Goal: Task Accomplishment & Management: Manage account settings

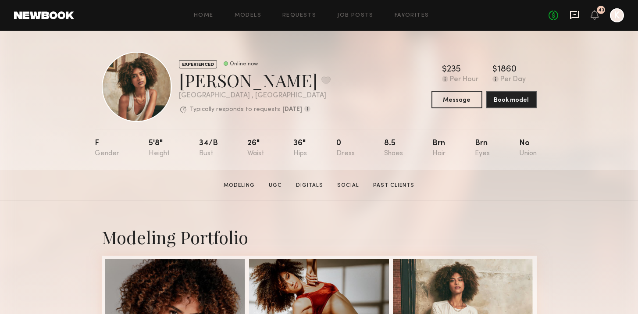
click at [573, 11] on icon at bounding box center [574, 15] width 10 height 10
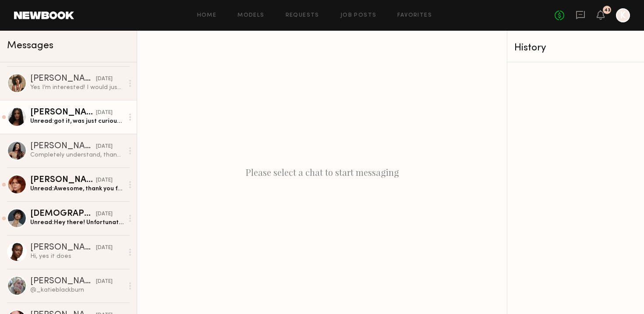
scroll to position [99, 0]
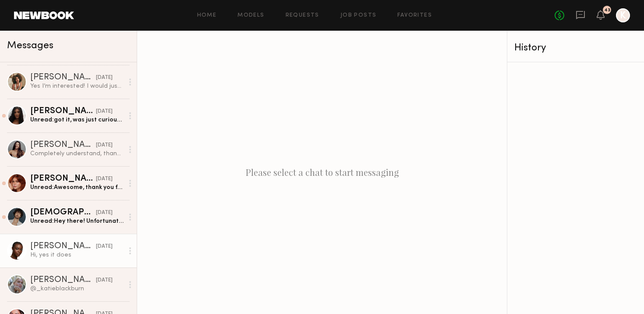
click at [58, 261] on link "Brittany M. yesterday Hi, yes it does" at bounding box center [68, 251] width 137 height 34
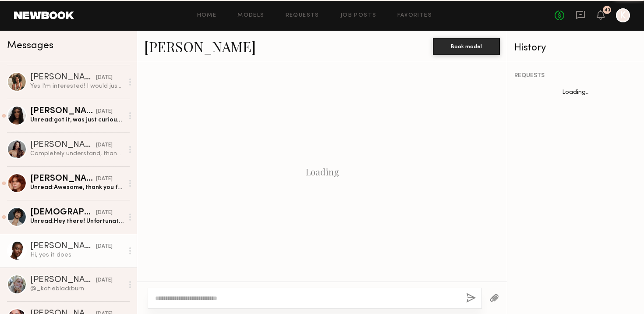
scroll to position [284, 0]
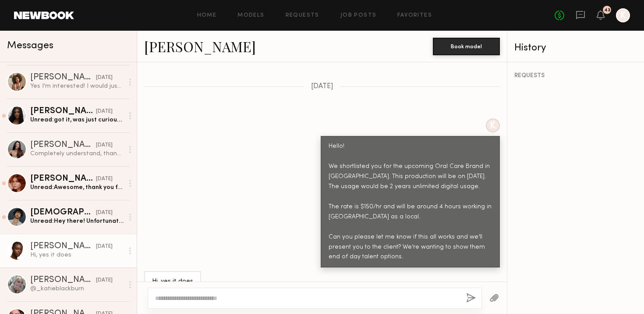
click at [217, 296] on textarea at bounding box center [307, 298] width 304 height 9
type textarea "*"
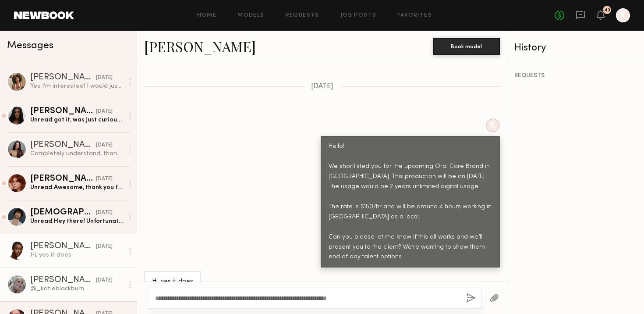
drag, startPoint x: 376, startPoint y: 302, endPoint x: 88, endPoint y: 297, distance: 288.0
click at [88, 297] on div "Messages Christina S. 5:28 AM Unread: Hi yes that works for me :) Jill W. 6:58 …" at bounding box center [322, 172] width 644 height 283
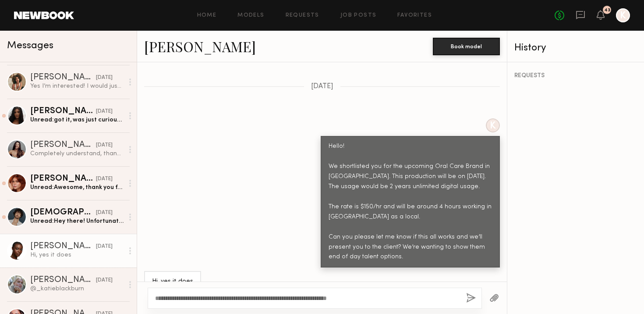
type textarea "**********"
click at [463, 302] on div "**********" at bounding box center [315, 298] width 334 height 21
click at [465, 302] on div "**********" at bounding box center [315, 298] width 334 height 21
click at [468, 299] on button "button" at bounding box center [471, 298] width 10 height 11
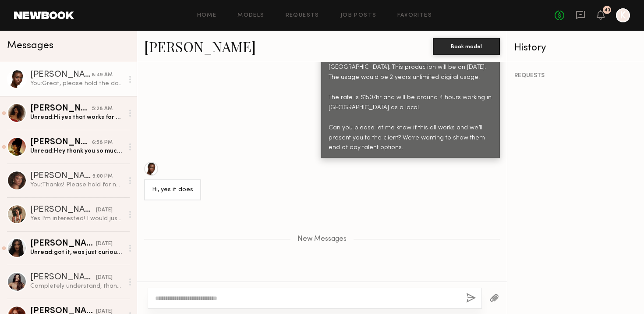
scroll to position [334, 0]
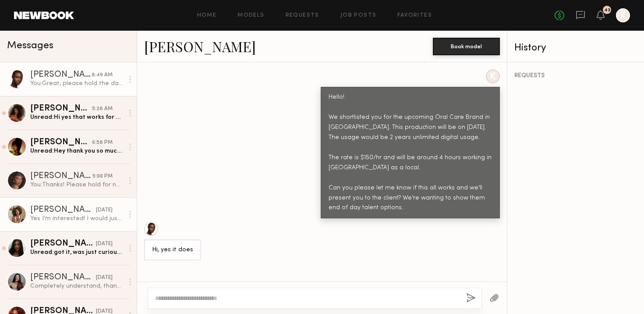
click at [69, 221] on div "Yes I’m interested! I would just need a hard out by 2pm to make it to a wedding…" at bounding box center [76, 218] width 93 height 8
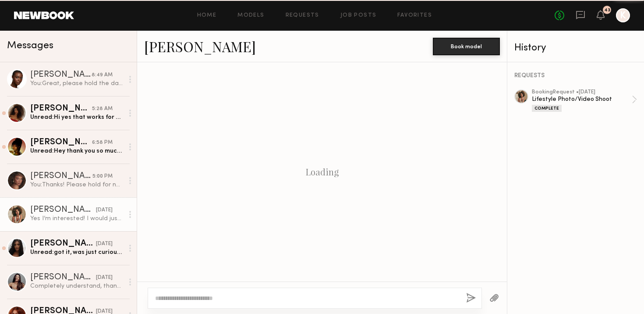
scroll to position [1009, 0]
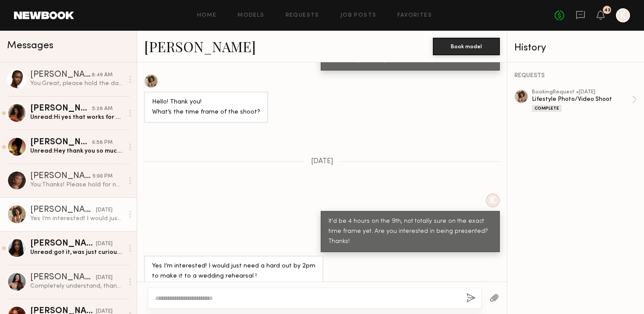
click at [235, 295] on textarea at bounding box center [307, 298] width 304 height 9
type textarea "**********"
click at [475, 298] on button "button" at bounding box center [471, 298] width 10 height 11
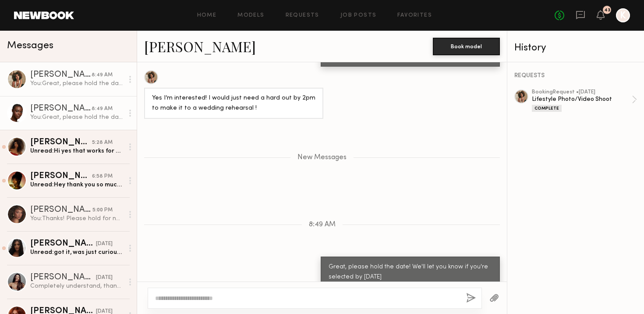
click at [71, 111] on div "Brittany M." at bounding box center [60, 108] width 61 height 9
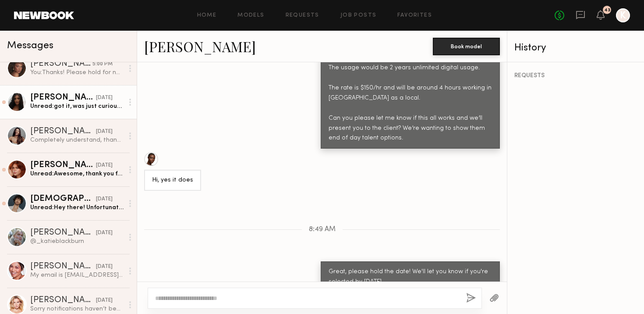
scroll to position [156, 0]
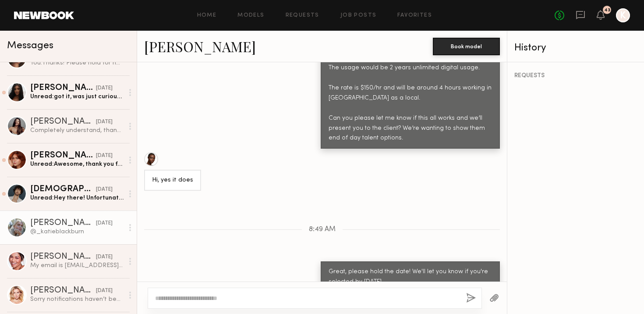
click at [62, 220] on div "[PERSON_NAME]" at bounding box center [63, 223] width 66 height 9
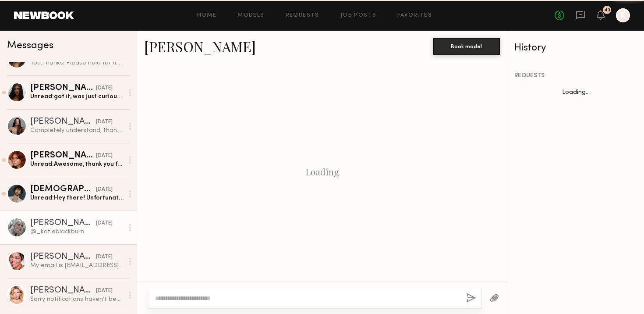
scroll to position [767, 0]
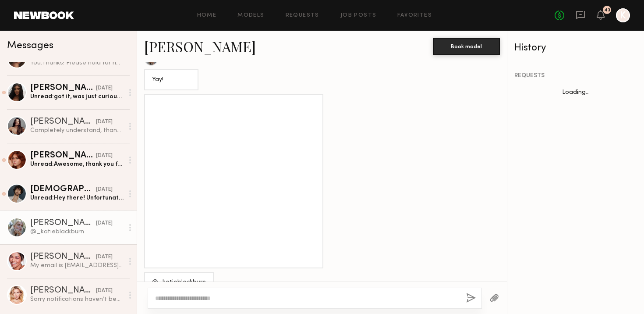
click at [233, 295] on textarea at bounding box center [307, 298] width 304 height 9
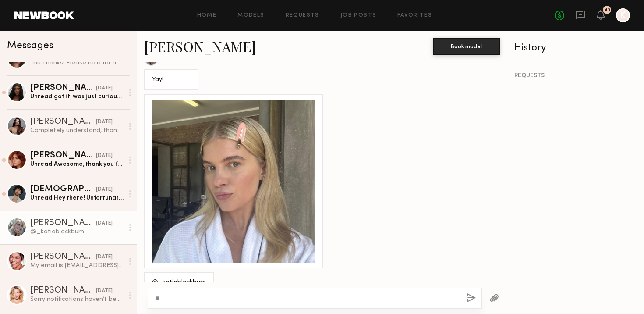
type textarea "*"
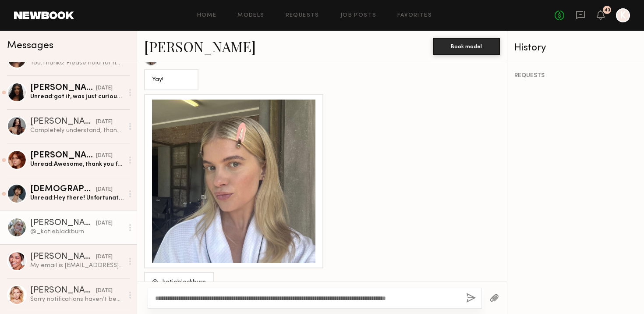
click at [411, 297] on textarea "**********" at bounding box center [307, 298] width 304 height 9
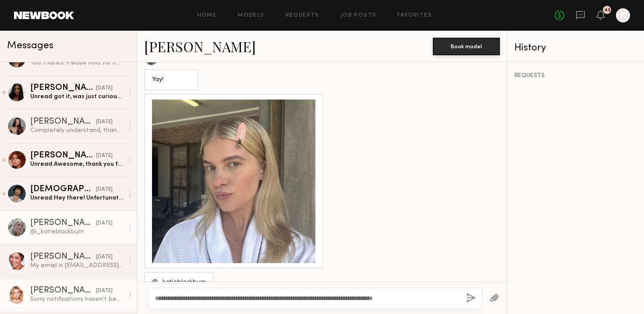
drag, startPoint x: 434, startPoint y: 296, endPoint x: 0, endPoint y: 296, distance: 434.4
click at [0, 296] on div "Messages Monica M. 8:49 AM You: Great, please hold the date! We'll let you know…" at bounding box center [322, 172] width 644 height 283
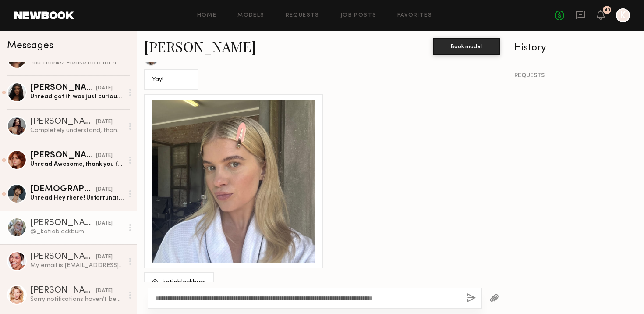
type textarea "**********"
click at [468, 304] on div "**********" at bounding box center [315, 298] width 334 height 21
click at [470, 298] on button "button" at bounding box center [471, 298] width 10 height 11
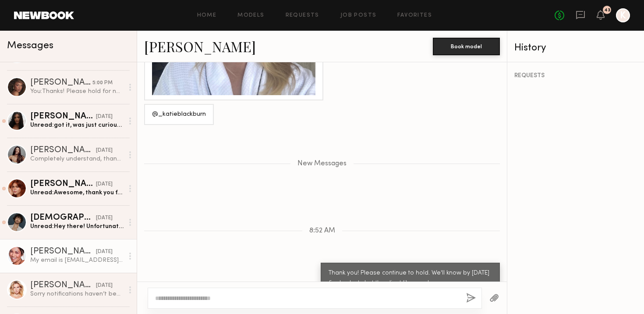
scroll to position [220, 0]
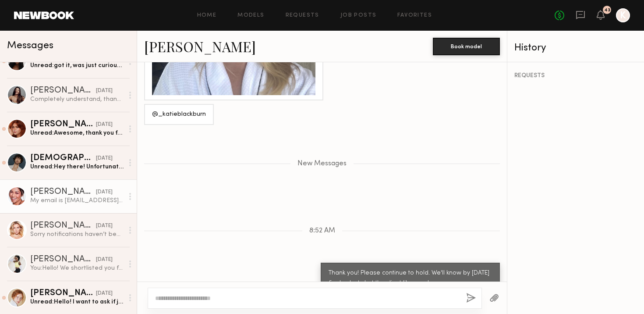
click at [68, 195] on div "Alexa C." at bounding box center [63, 192] width 66 height 9
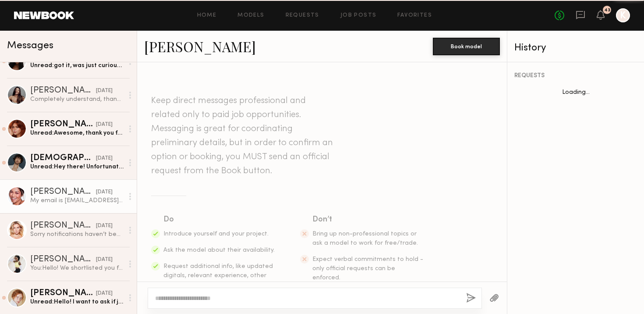
scroll to position [797, 0]
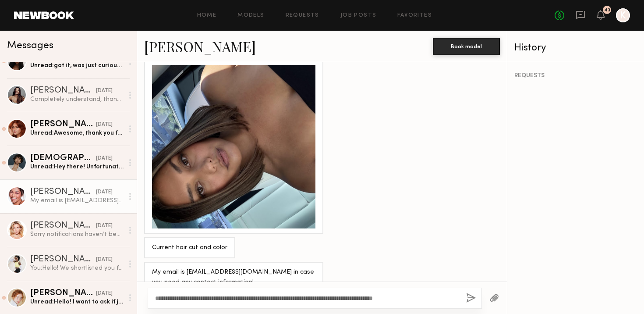
type textarea "**********"
click at [476, 299] on div "**********" at bounding box center [315, 298] width 334 height 21
click at [469, 295] on button "button" at bounding box center [471, 298] width 10 height 11
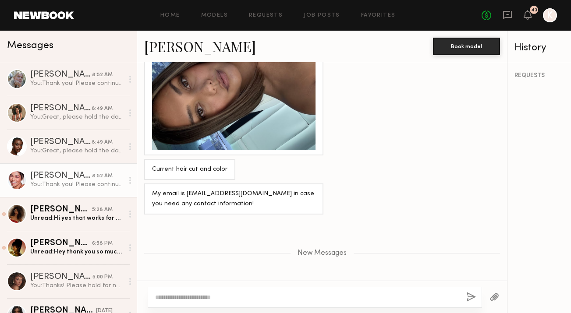
scroll to position [1055, 0]
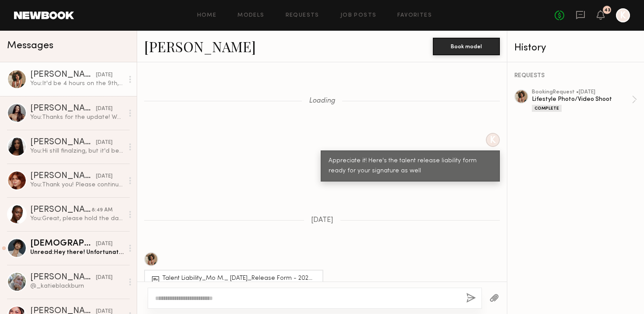
scroll to position [1273, 0]
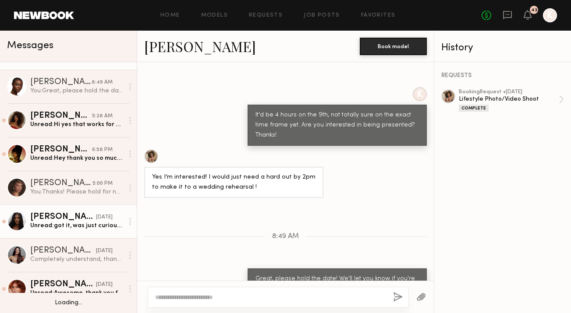
scroll to position [107, 0]
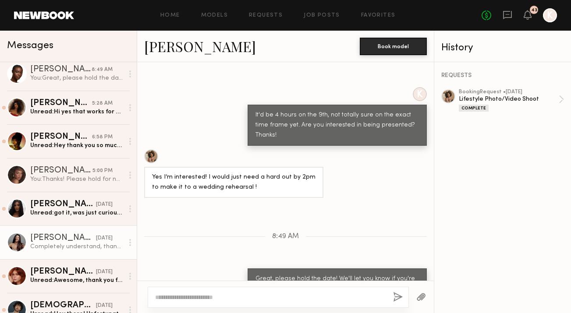
click at [66, 240] on div "[PERSON_NAME]" at bounding box center [63, 238] width 66 height 9
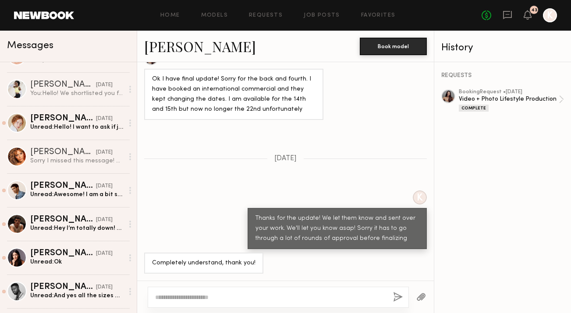
scroll to position [436, 0]
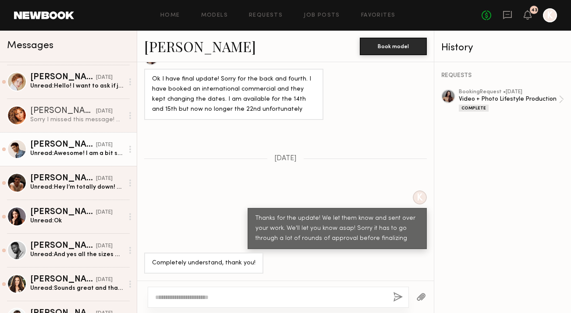
click at [75, 138] on link "Timothy K. 09/28/2025 Unread: Awesome! I am a bit smaller on jeans 31x31. Let m…" at bounding box center [68, 149] width 137 height 34
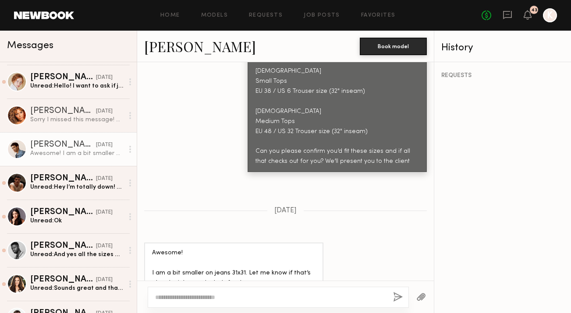
scroll to position [996, 0]
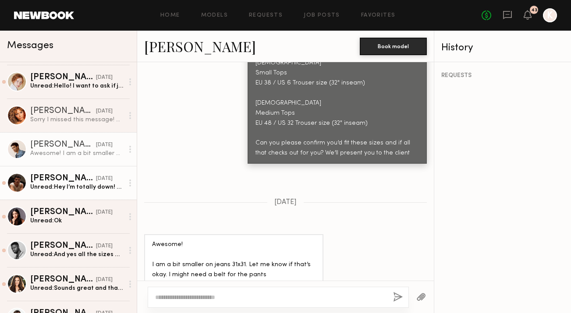
click at [57, 177] on div "[PERSON_NAME]" at bounding box center [63, 178] width 66 height 9
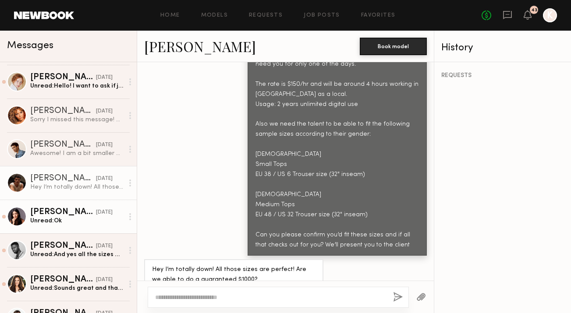
scroll to position [504, 0]
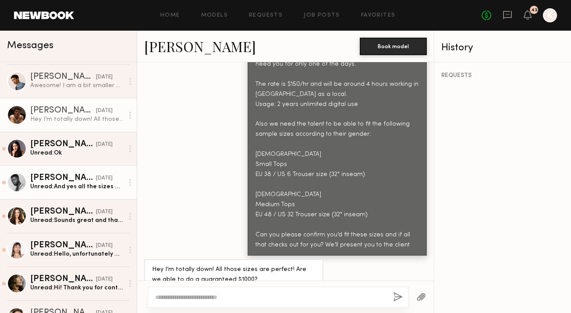
click at [62, 176] on div "Quen M." at bounding box center [63, 178] width 66 height 9
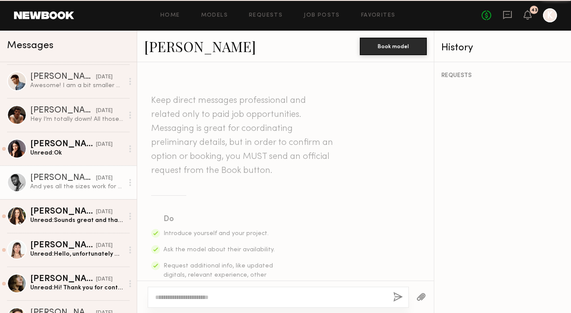
scroll to position [573, 0]
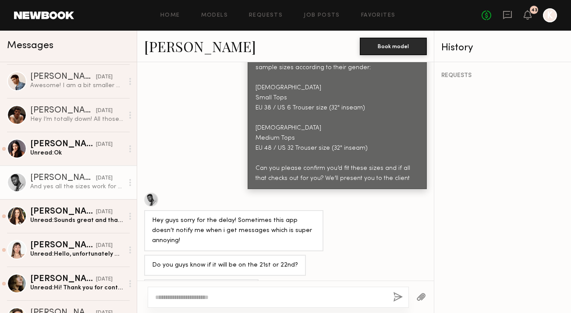
click at [287, 293] on textarea at bounding box center [270, 297] width 231 height 9
type textarea "*"
drag, startPoint x: 210, startPoint y: 298, endPoint x: 387, endPoint y: 298, distance: 177.1
click at [387, 298] on div "**********" at bounding box center [278, 297] width 261 height 21
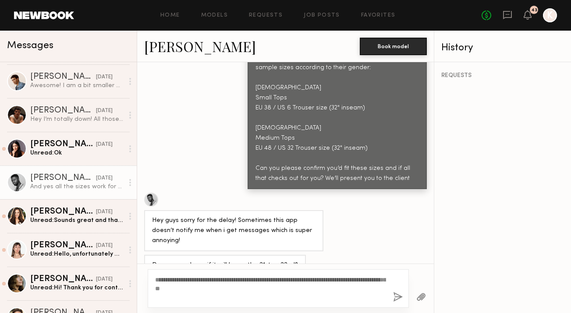
type textarea "**********"
click at [397, 301] on button "button" at bounding box center [398, 297] width 10 height 11
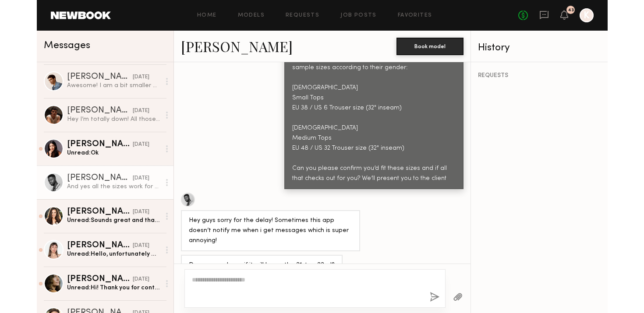
scroll to position [0, 0]
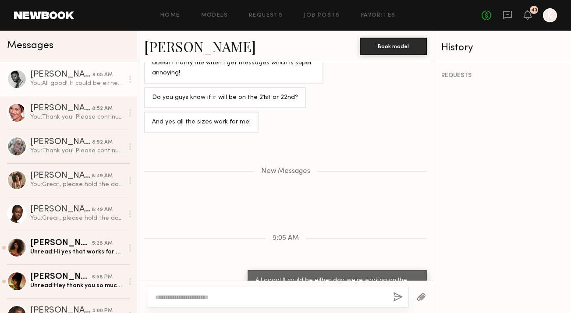
click at [160, 38] on link "Quen M." at bounding box center [200, 46] width 112 height 19
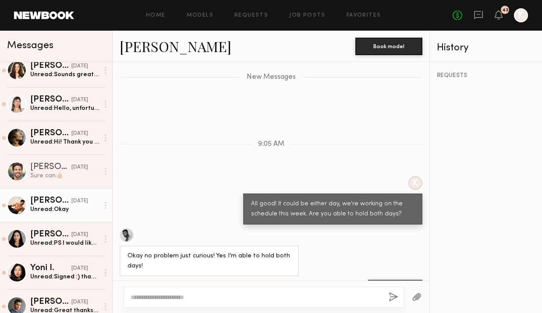
scroll to position [707, 0]
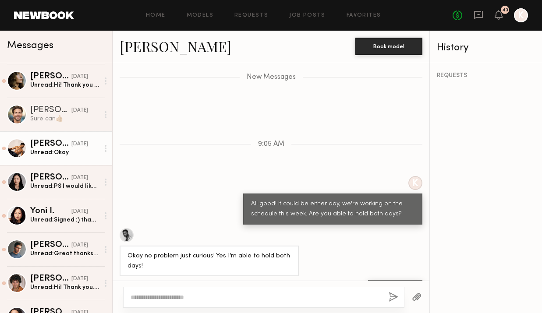
click at [59, 198] on link "Ansa W. 09/26/2025 Unread: PS I would like to also confirm I’m good wearing a s…" at bounding box center [56, 182] width 112 height 34
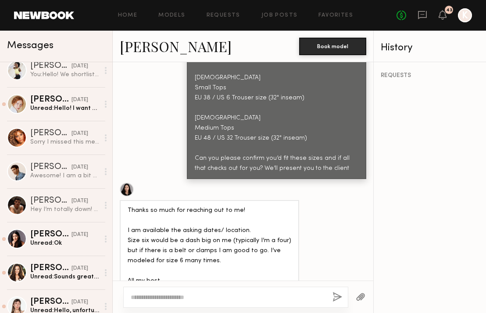
scroll to position [650, 0]
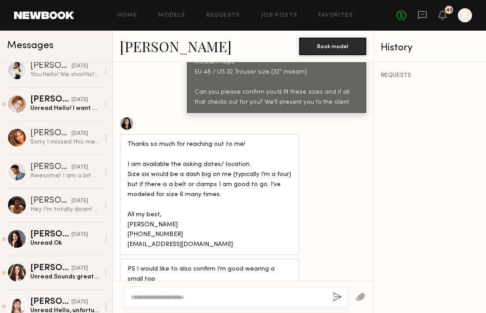
click at [186, 295] on textarea at bounding box center [228, 297] width 195 height 9
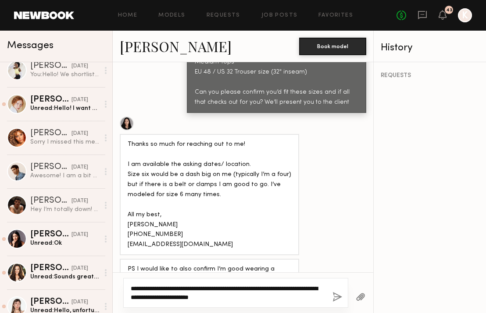
type textarea "**********"
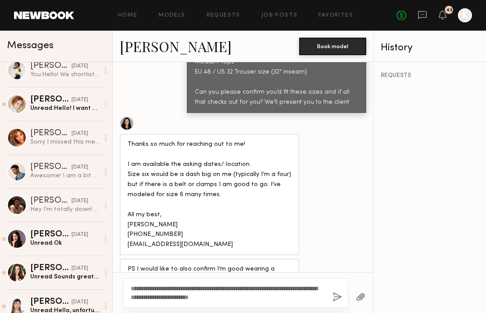
click at [337, 298] on button "button" at bounding box center [337, 297] width 10 height 11
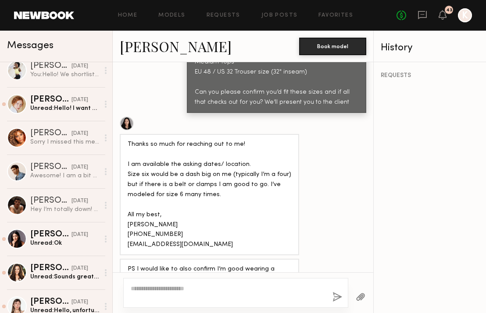
scroll to position [817, 0]
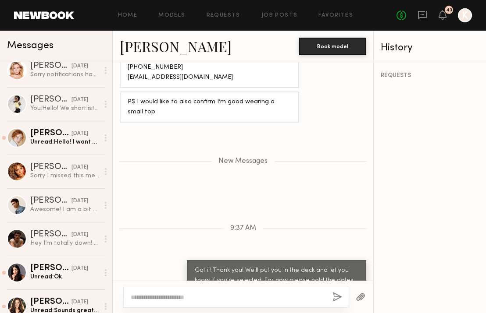
click at [149, 48] on link "[PERSON_NAME]" at bounding box center [176, 46] width 112 height 19
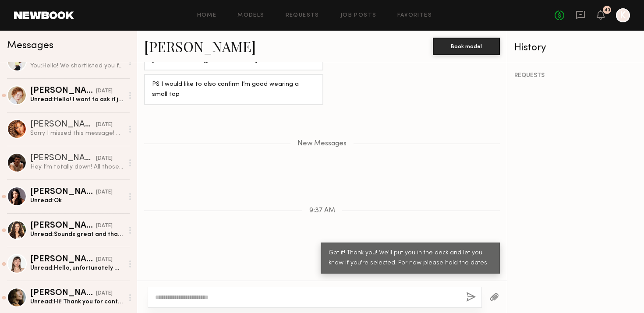
scroll to position [726, 0]
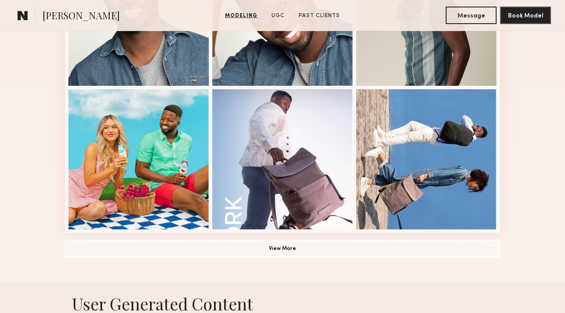
scroll to position [672, 0]
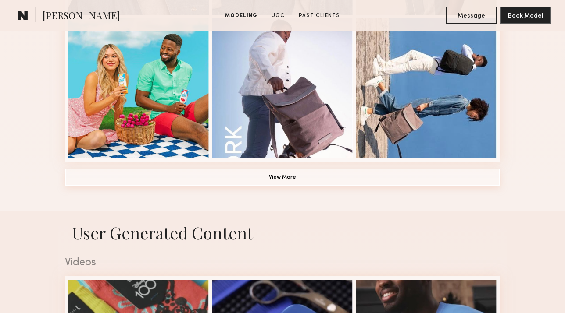
click at [293, 175] on button "View More" at bounding box center [282, 178] width 435 height 18
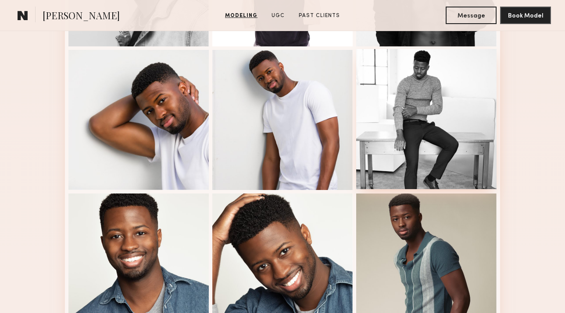
scroll to position [419, 0]
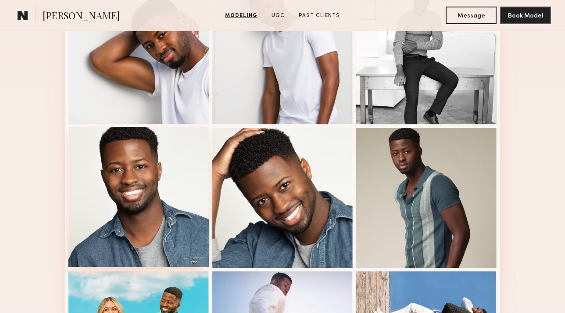
click at [186, 192] on div at bounding box center [138, 197] width 140 height 140
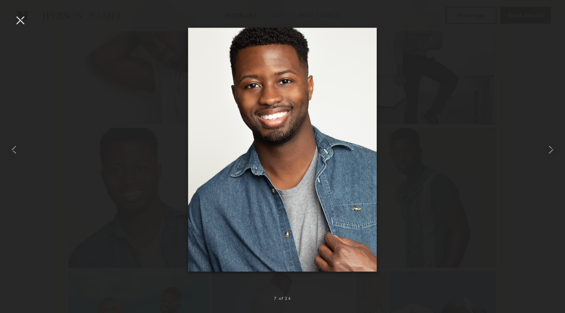
click at [18, 25] on div at bounding box center [20, 20] width 14 height 14
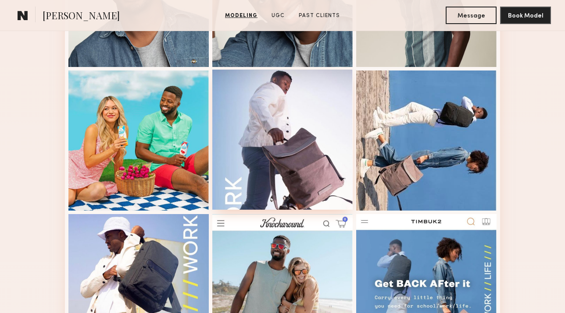
scroll to position [705, 0]
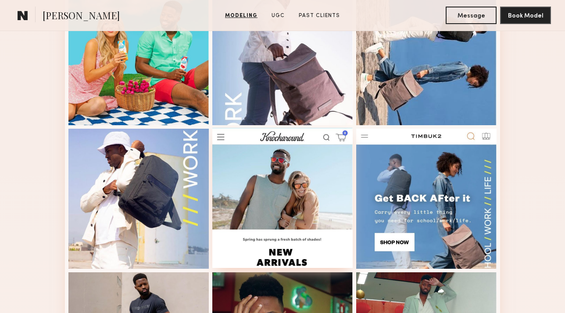
click at [263, 170] on div at bounding box center [282, 198] width 140 height 140
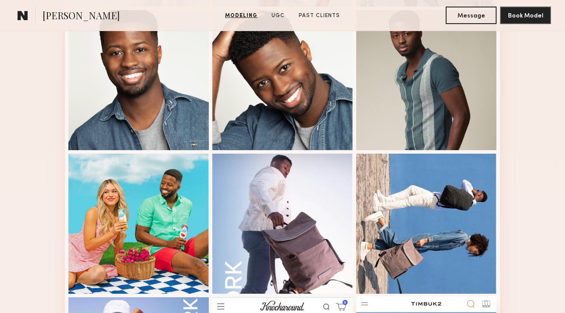
scroll to position [517, 0]
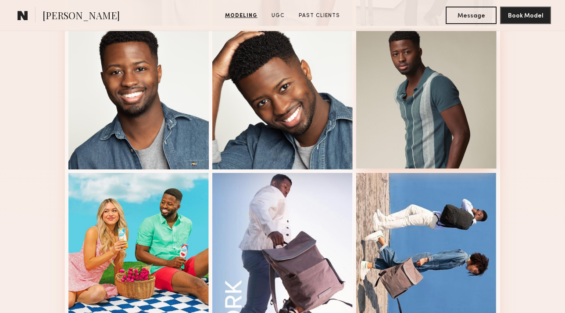
click at [427, 114] on div at bounding box center [426, 98] width 140 height 140
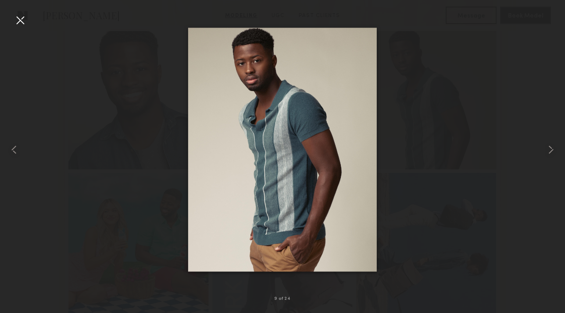
click at [25, 14] on div at bounding box center [20, 20] width 14 height 14
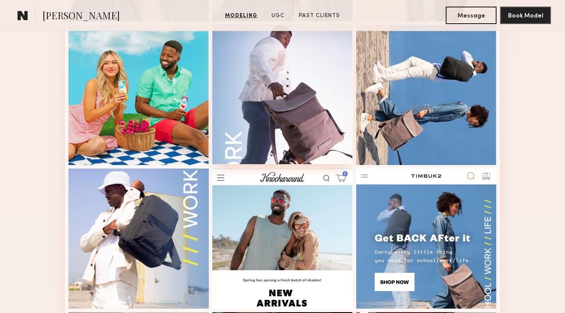
scroll to position [617, 0]
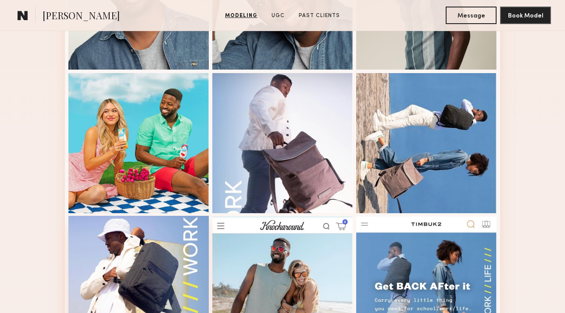
click at [166, 228] on div at bounding box center [138, 286] width 140 height 140
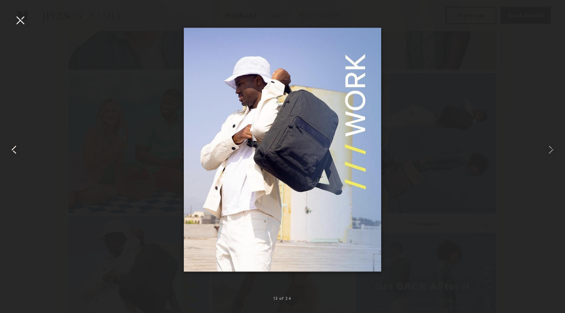
click at [19, 20] on div at bounding box center [20, 20] width 14 height 14
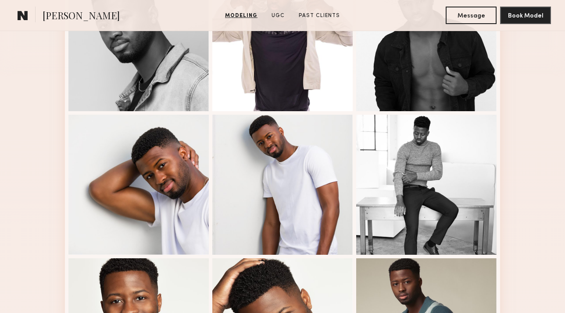
scroll to position [477, 0]
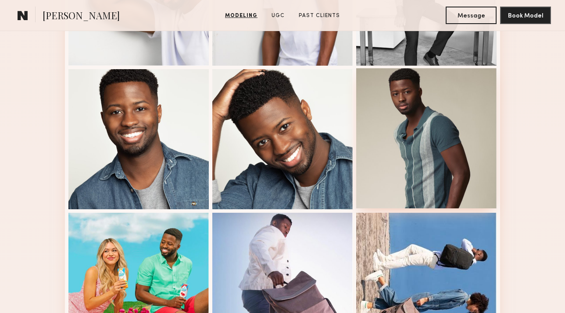
click at [436, 130] on div at bounding box center [426, 138] width 140 height 140
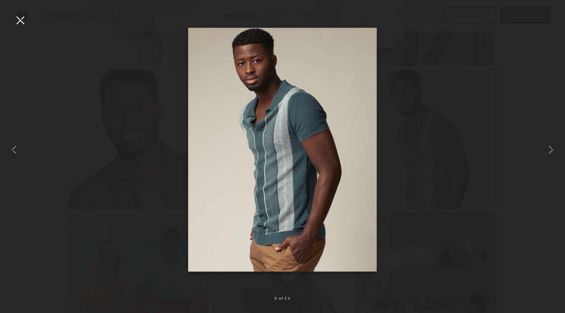
click at [21, 21] on div at bounding box center [20, 20] width 14 height 14
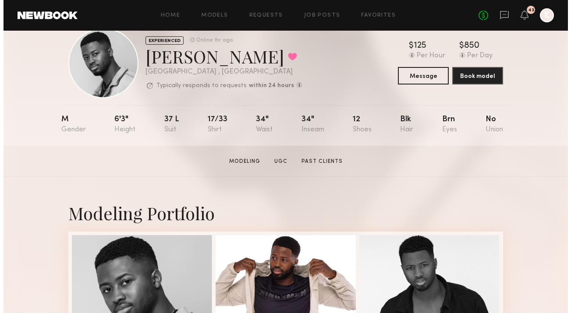
scroll to position [0, 0]
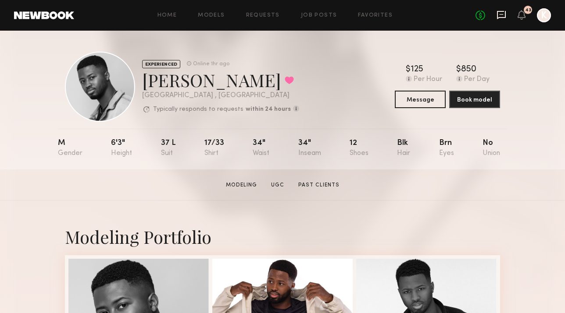
click at [505, 14] on icon at bounding box center [501, 15] width 9 height 8
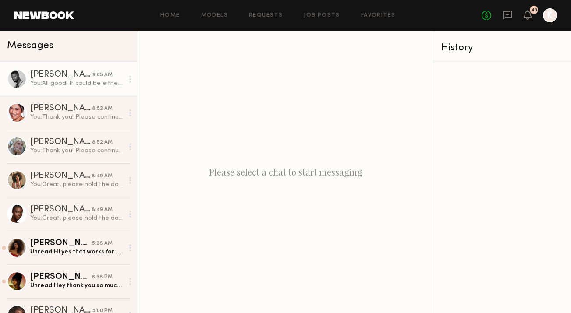
click at [51, 71] on div "[PERSON_NAME]" at bounding box center [61, 75] width 62 height 9
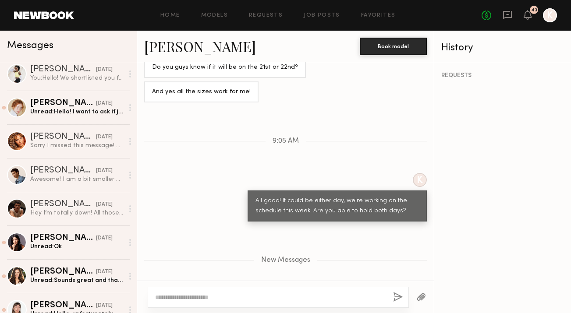
scroll to position [793, 0]
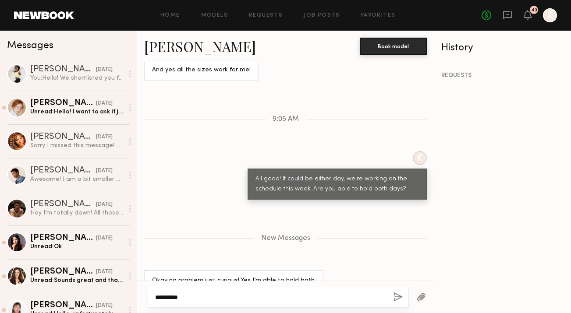
type textarea "**********"
click at [398, 289] on div "**********" at bounding box center [278, 297] width 261 height 21
click at [397, 292] on button "button" at bounding box center [398, 297] width 10 height 11
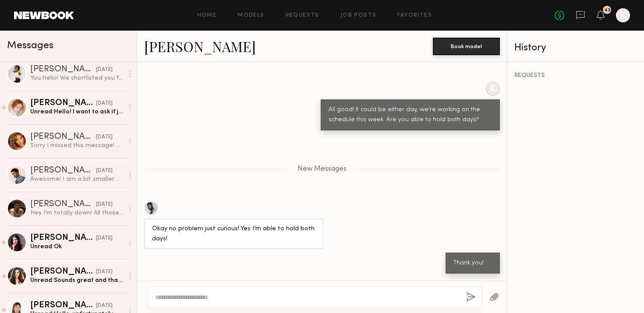
scroll to position [744, 0]
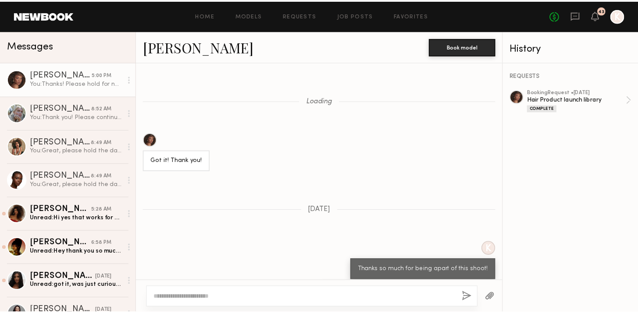
scroll to position [693, 0]
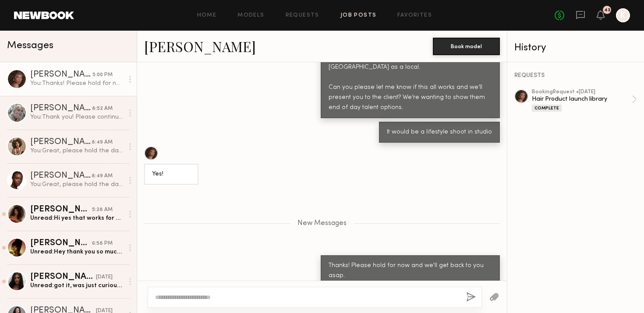
click at [365, 14] on link "Job Posts" at bounding box center [359, 16] width 36 height 6
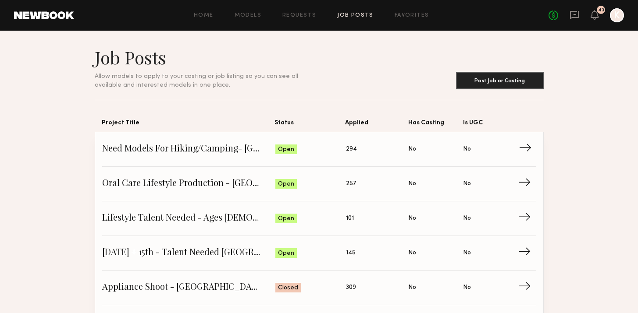
click at [227, 148] on span "Need Models For Hiking/Camping- [GEOGRAPHIC_DATA] - [DATE] + 22nd" at bounding box center [189, 149] width 174 height 13
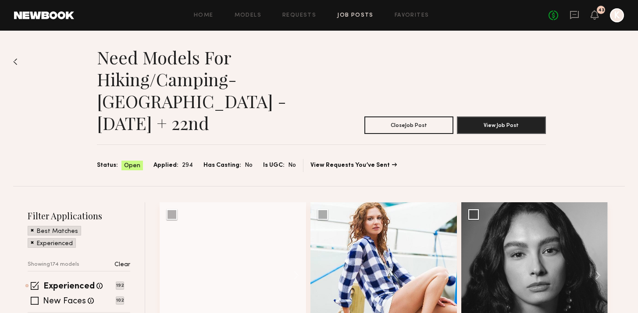
scroll to position [80, 0]
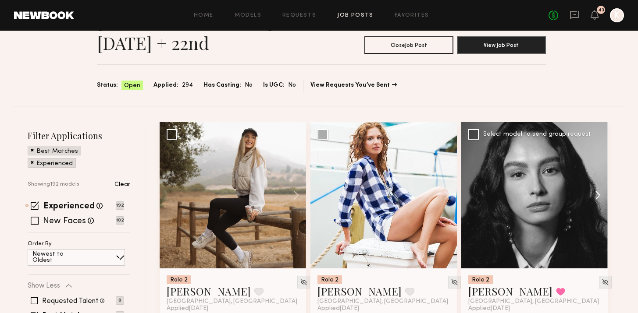
click at [597, 175] on button at bounding box center [593, 195] width 28 height 146
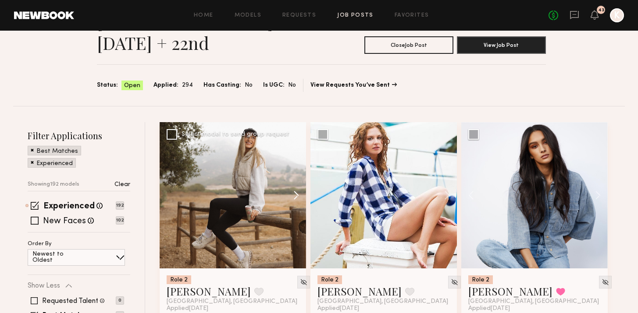
click at [296, 171] on button at bounding box center [292, 195] width 28 height 146
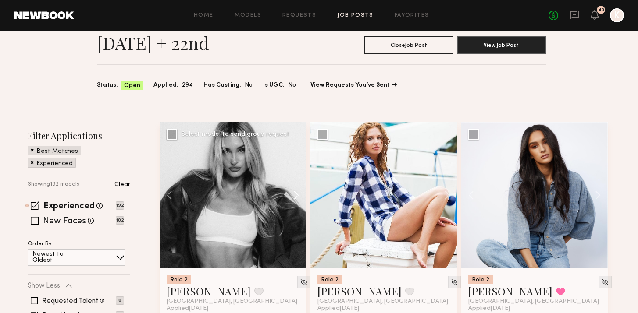
click at [296, 171] on button at bounding box center [292, 195] width 28 height 146
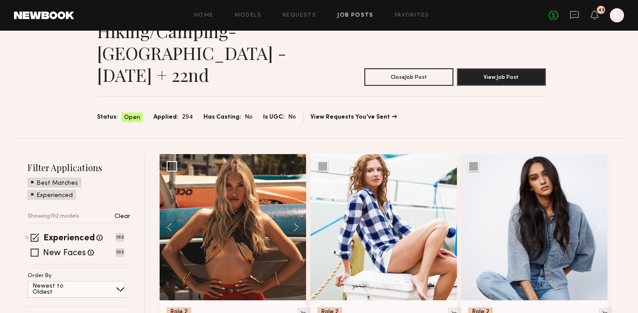
scroll to position [0, 0]
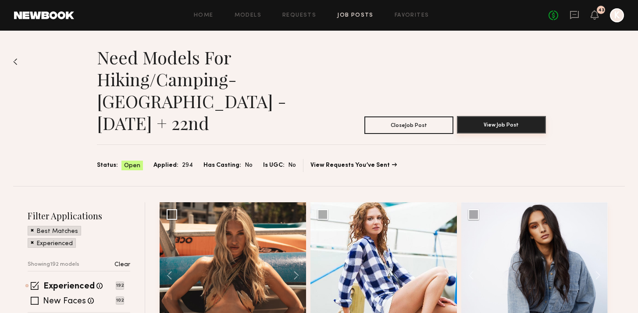
click at [487, 116] on button "View Job Post" at bounding box center [501, 125] width 89 height 18
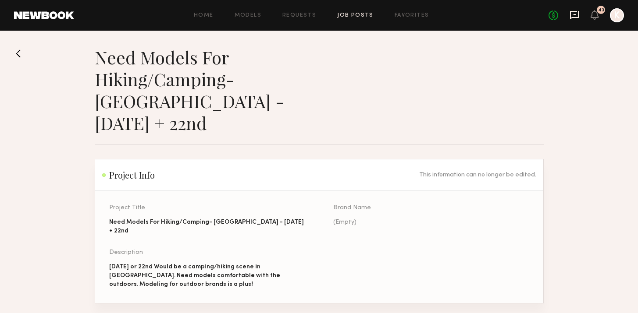
click at [576, 11] on icon at bounding box center [574, 15] width 9 height 8
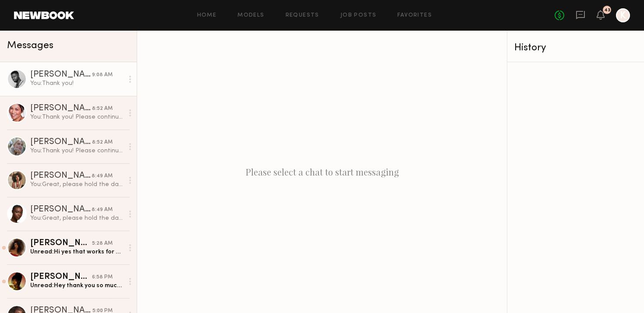
click at [51, 84] on div "You: Thank you!" at bounding box center [76, 83] width 93 height 8
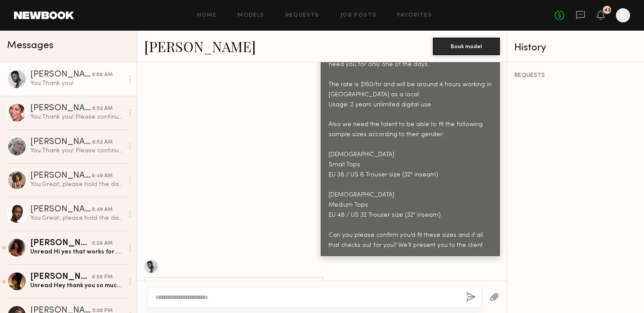
scroll to position [364, 0]
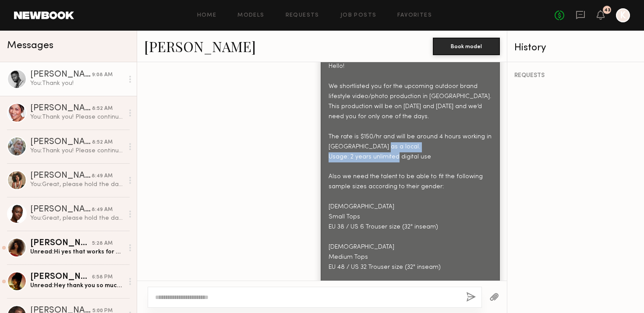
drag, startPoint x: 323, startPoint y: 138, endPoint x: 419, endPoint y: 138, distance: 96.4
click at [419, 138] on div "Hello! We shortlisted you for the upcoming outdoor brand lifestyle video/photo …" at bounding box center [410, 183] width 163 height 242
copy div "Usage: 2 years unlimited digital use"
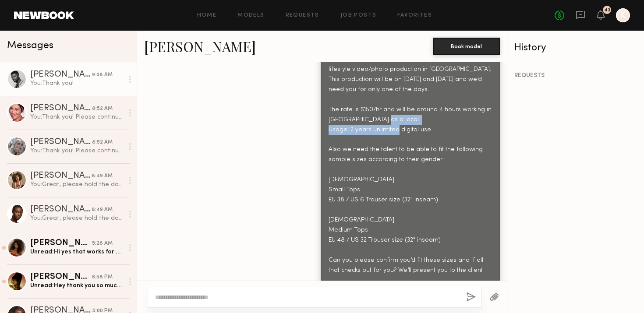
scroll to position [420, 0]
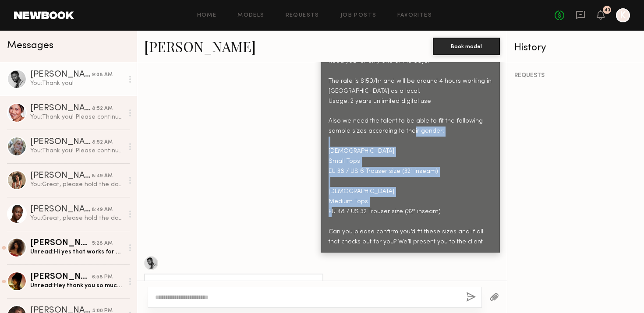
drag, startPoint x: 322, startPoint y: 131, endPoint x: 454, endPoint y: 207, distance: 152.4
click at [454, 207] on div "Hello! We shortlisted you for the upcoming outdoor brand lifestyle video/photo …" at bounding box center [410, 127] width 163 height 242
copy div "Women Small Tops EU 38 / US 6 Trouser size (32" inseam) Male Medium Tops EU 48 …"
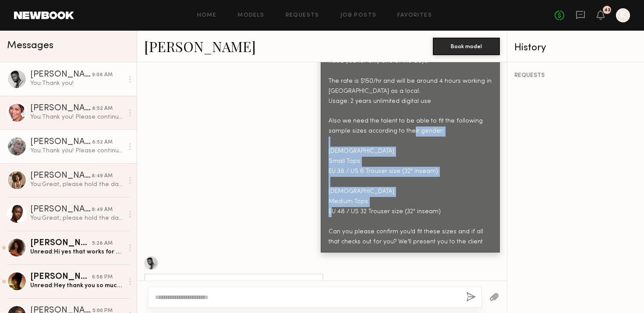
click at [67, 146] on div "Katie B." at bounding box center [61, 142] width 62 height 9
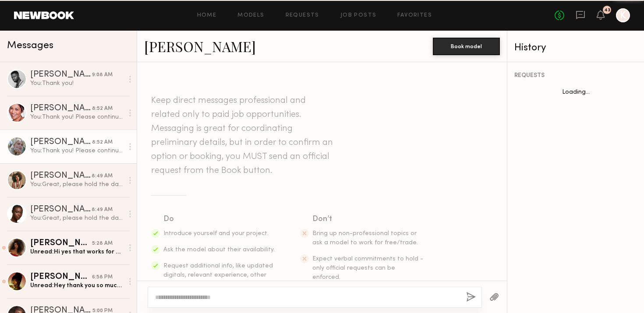
scroll to position [868, 0]
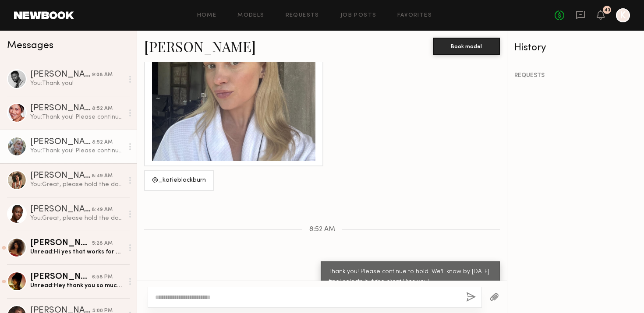
click at [235, 293] on div at bounding box center [315, 297] width 334 height 21
click at [235, 294] on textarea at bounding box center [307, 297] width 304 height 9
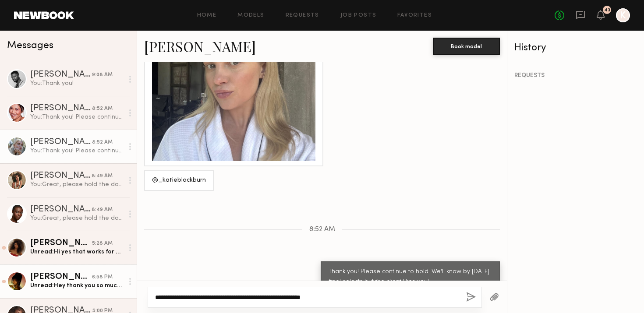
drag, startPoint x: 347, startPoint y: 296, endPoint x: 81, endPoint y: 287, distance: 265.8
click at [81, 287] on div "Messages Quen M. 9:08 AM You: Thank you! Alexa C. 8:52 AM You: Thank you! Pleas…" at bounding box center [322, 172] width 644 height 283
type textarea "**********"
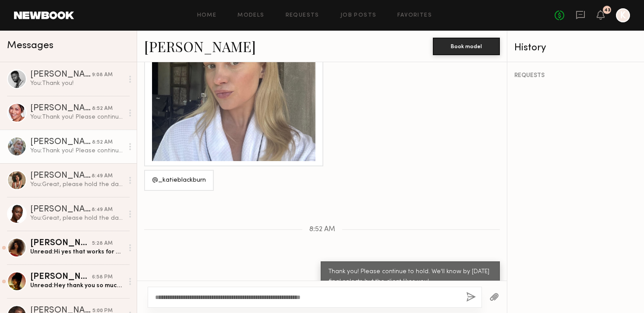
click at [474, 296] on button "button" at bounding box center [471, 297] width 10 height 11
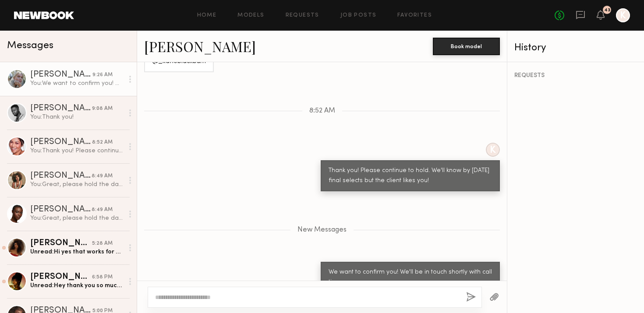
scroll to position [1041, 0]
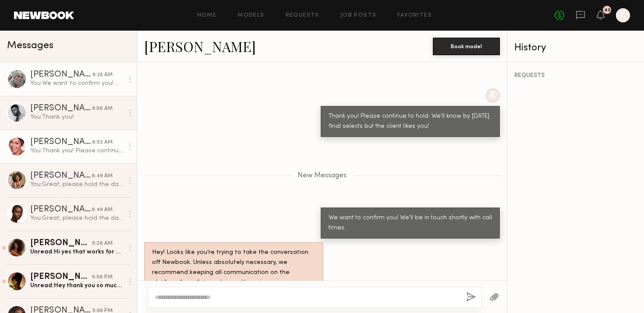
click at [51, 141] on div "Alexa C." at bounding box center [61, 142] width 62 height 9
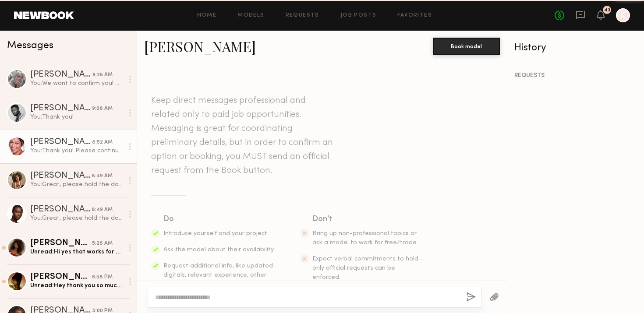
scroll to position [899, 0]
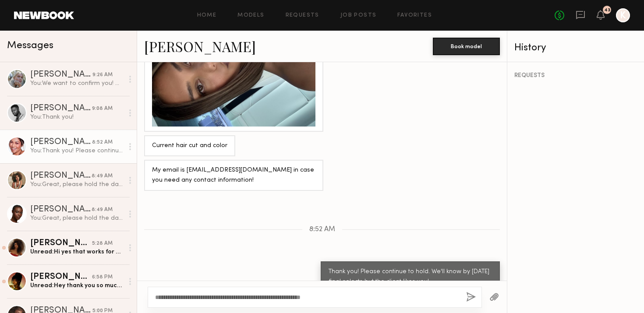
type textarea "**********"
click at [473, 299] on button "button" at bounding box center [471, 297] width 10 height 11
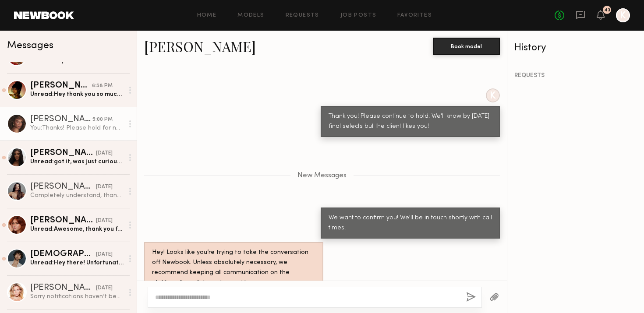
scroll to position [220, 0]
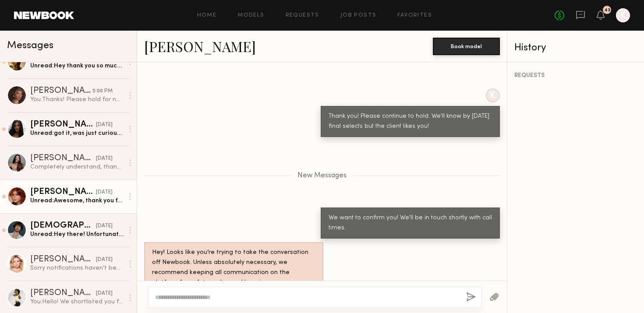
click at [79, 206] on link "Polly R. yesterday Unread: Awesome, thank you for the update!🤞🏼🤞🏼🤞🏼" at bounding box center [68, 197] width 137 height 34
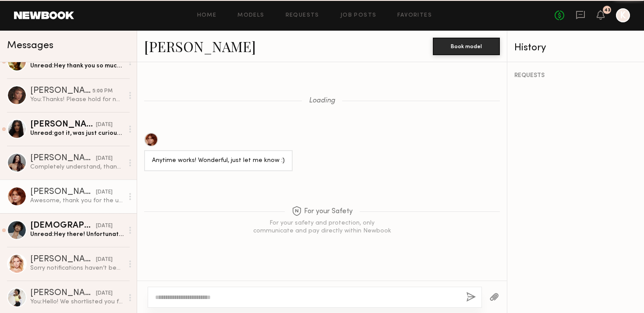
scroll to position [839, 0]
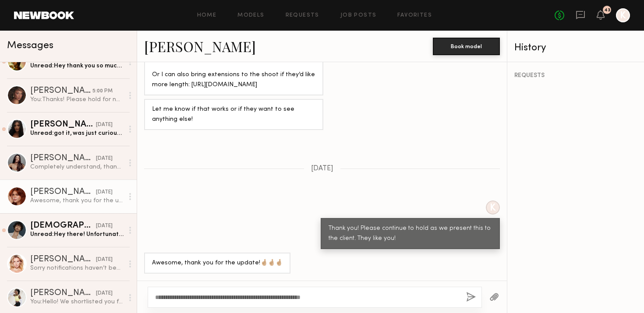
type textarea "**********"
click at [470, 295] on button "button" at bounding box center [471, 297] width 10 height 11
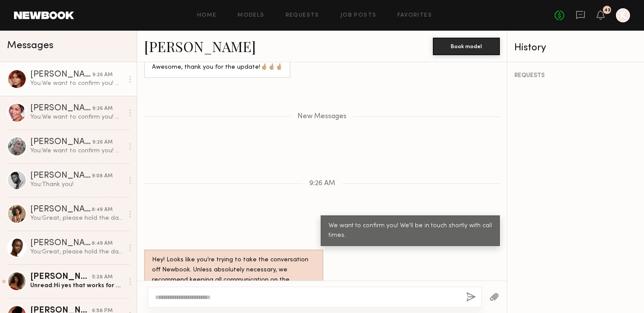
scroll to position [1079, 0]
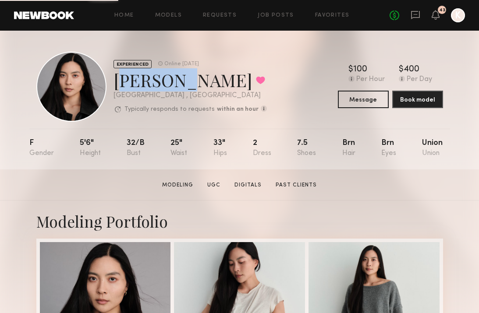
drag, startPoint x: 116, startPoint y: 81, endPoint x: 175, endPoint y: 80, distance: 59.2
click at [175, 80] on div "[PERSON_NAME] Favorited" at bounding box center [190, 79] width 153 height 23
copy div "[PERSON_NAME]"
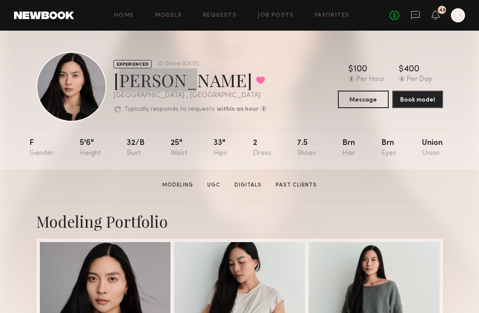
scroll to position [210, 0]
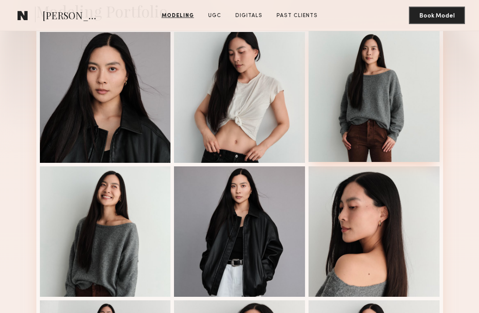
click at [352, 92] on div at bounding box center [374, 96] width 131 height 131
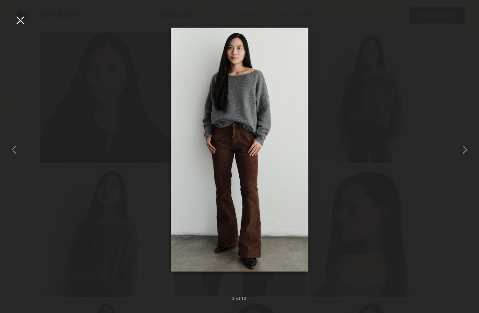
click at [23, 18] on div at bounding box center [20, 20] width 14 height 14
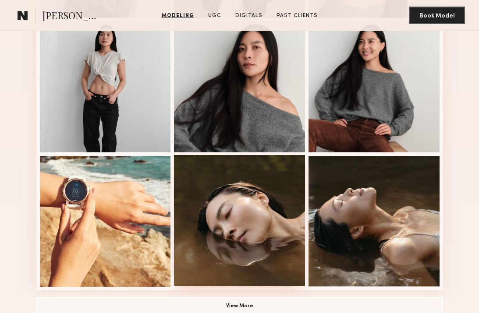
scroll to position [504, 0]
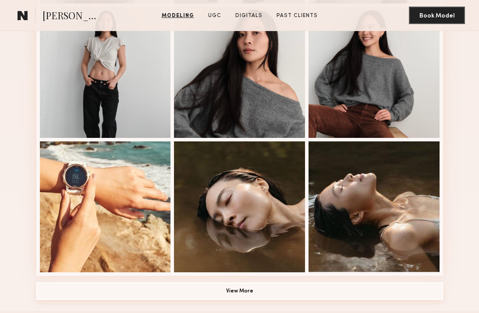
click at [247, 290] on button "View More" at bounding box center [239, 292] width 407 height 18
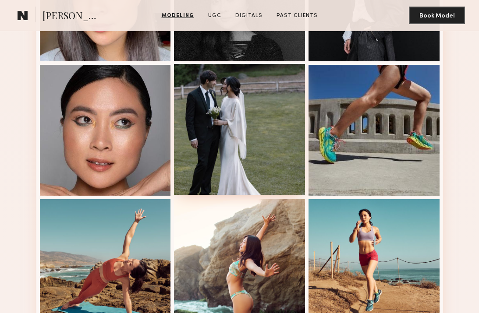
scroll to position [1012, 0]
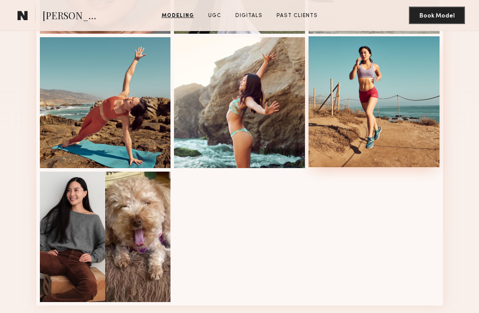
click at [394, 61] on div at bounding box center [374, 101] width 131 height 131
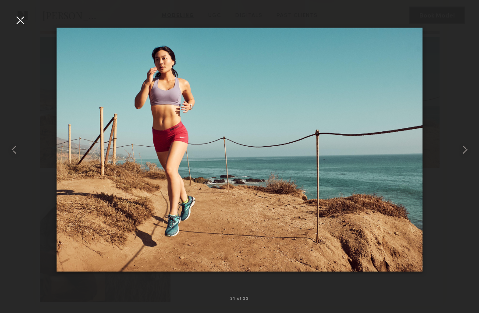
click at [20, 20] on div at bounding box center [20, 20] width 14 height 14
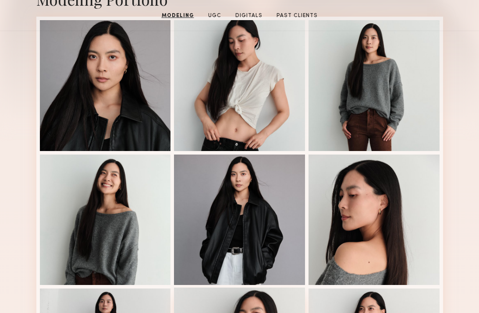
scroll to position [133, 0]
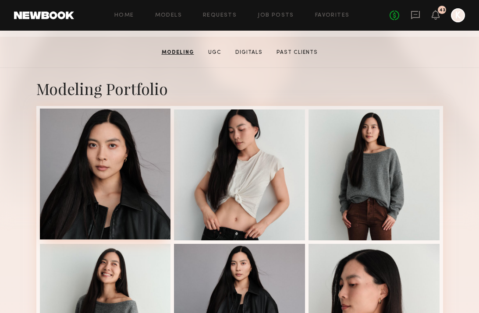
click at [134, 154] on div at bounding box center [105, 174] width 131 height 131
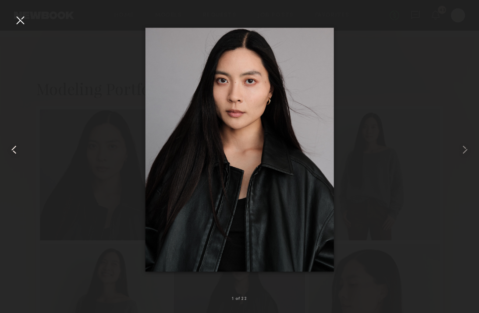
click at [14, 19] on div at bounding box center [20, 20] width 14 height 14
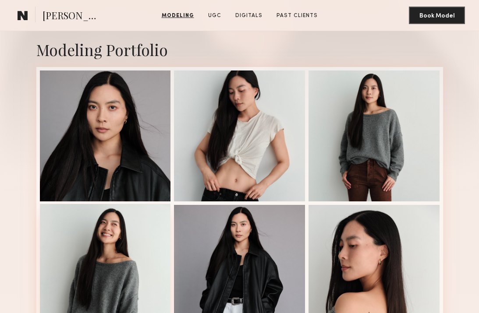
scroll to position [210, 0]
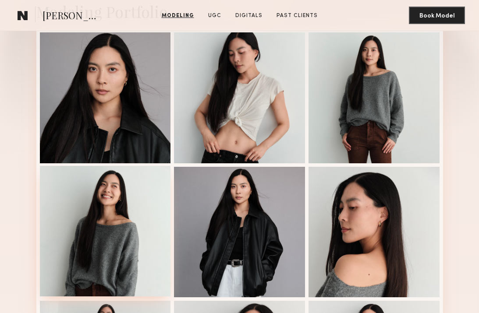
click at [120, 197] on div at bounding box center [105, 231] width 131 height 131
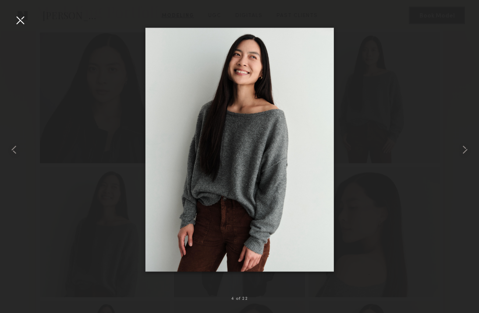
click at [19, 27] on div at bounding box center [20, 20] width 14 height 14
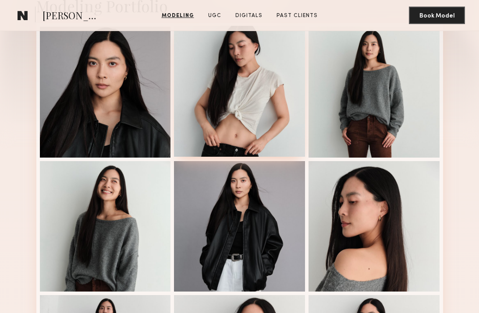
scroll to position [198, 0]
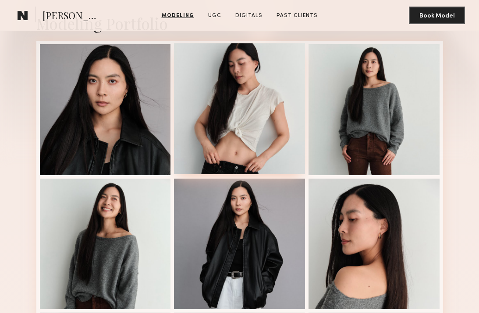
drag, startPoint x: 134, startPoint y: 103, endPoint x: 247, endPoint y: 123, distance: 114.4
click at [134, 103] on div at bounding box center [105, 109] width 131 height 131
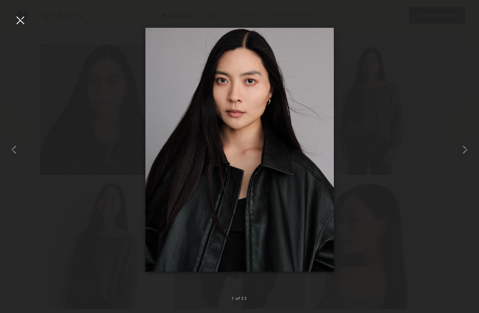
click at [21, 23] on div at bounding box center [20, 20] width 14 height 14
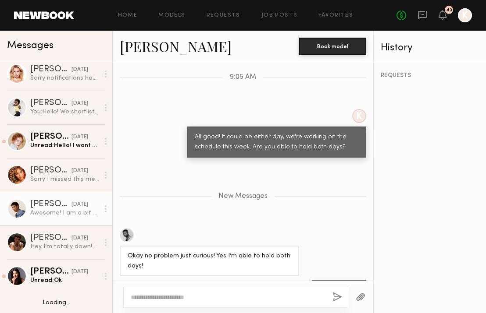
scroll to position [490, 0]
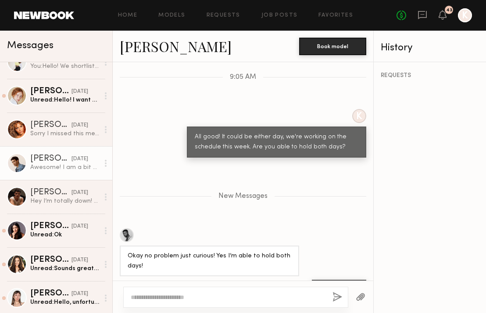
click at [72, 163] on div "Awesome! I am a bit smaller on jeans 31x31. Let me know if that’s okay. I might…" at bounding box center [64, 167] width 69 height 8
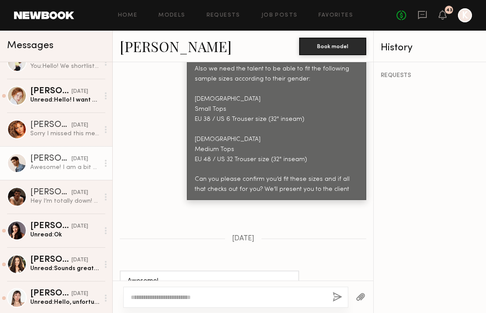
scroll to position [996, 0]
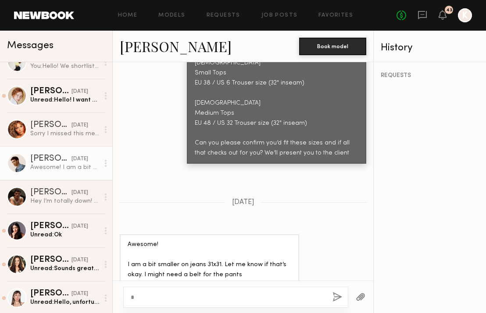
type textarea "*"
click at [159, 47] on link "[PERSON_NAME]" at bounding box center [176, 46] width 112 height 19
click at [169, 292] on div "*" at bounding box center [235, 297] width 225 height 21
click at [155, 294] on textarea "*" at bounding box center [228, 297] width 195 height 9
type textarea "**********"
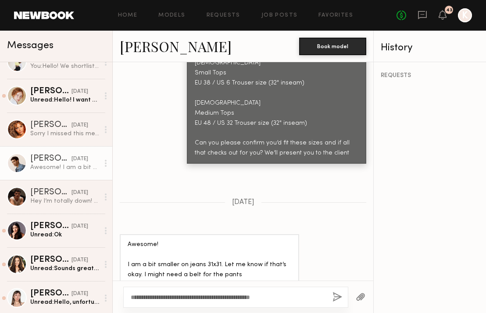
click at [340, 293] on button "button" at bounding box center [337, 297] width 10 height 11
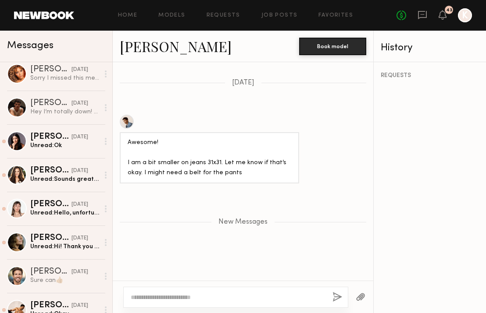
scroll to position [710, 0]
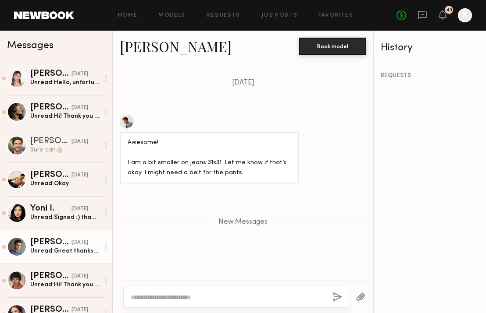
click at [71, 241] on div "[DATE]" at bounding box center [79, 243] width 17 height 8
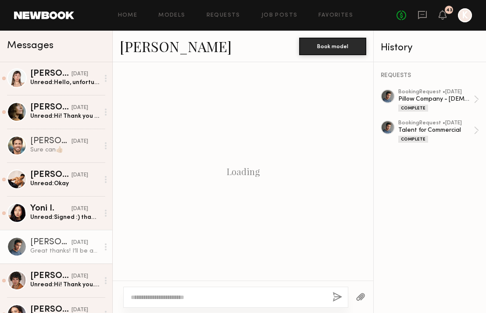
scroll to position [646, 0]
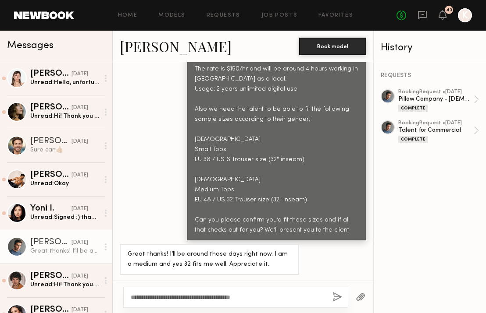
type textarea "**********"
click at [334, 297] on button "button" at bounding box center [337, 297] width 10 height 11
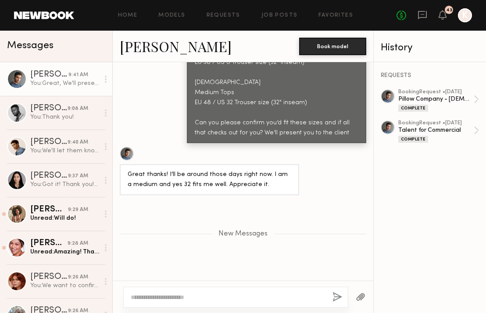
scroll to position [751, 0]
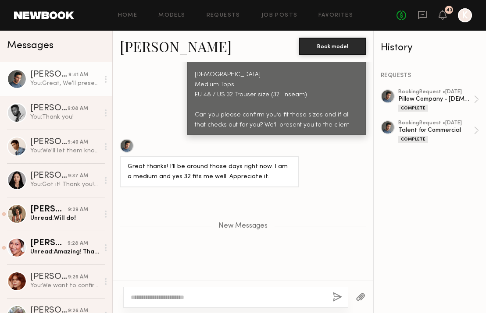
click at [147, 52] on link "[PERSON_NAME]" at bounding box center [176, 46] width 112 height 19
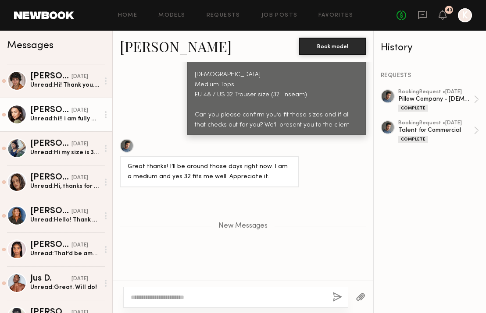
scroll to position [908, 0]
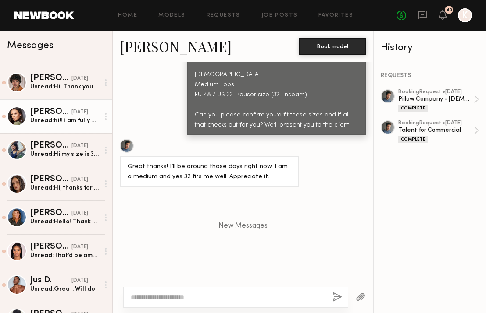
click at [61, 117] on div "Unread: hi!! i am fully available but i think the size 6 trouser size will be a…" at bounding box center [64, 121] width 69 height 8
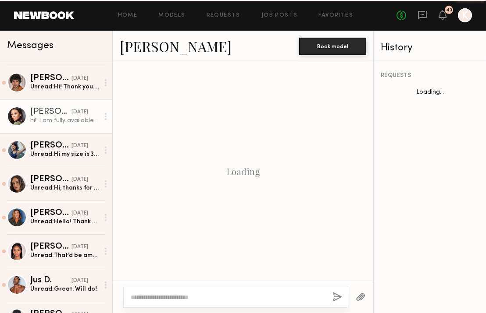
scroll to position [989, 0]
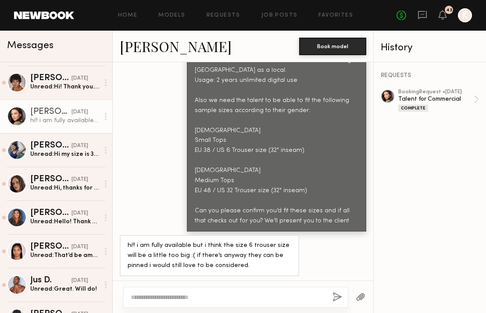
click at [212, 299] on textarea at bounding box center [228, 297] width 195 height 9
type textarea "**********"
click at [336, 291] on div "**********" at bounding box center [235, 293] width 225 height 30
click at [336, 294] on button "button" at bounding box center [337, 297] width 10 height 11
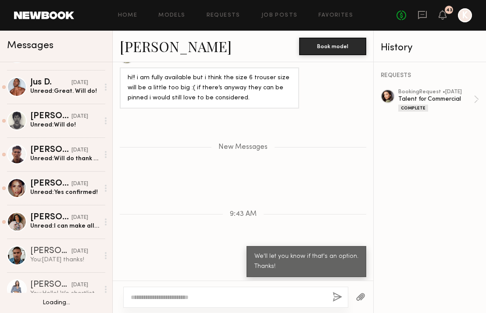
scroll to position [1114, 0]
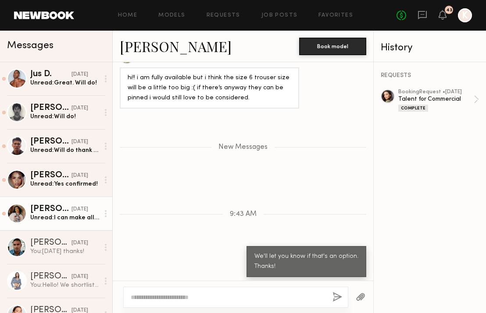
click at [50, 220] on div "Unread: I can make all days work but 21st would be most ideal! I also fit all s…" at bounding box center [64, 218] width 69 height 8
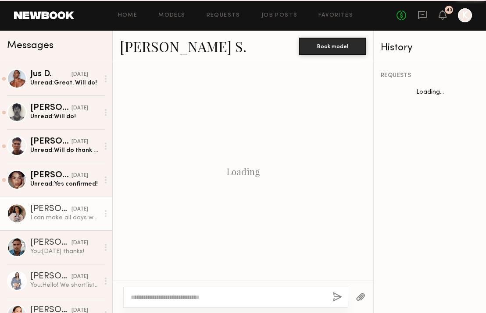
scroll to position [1041, 0]
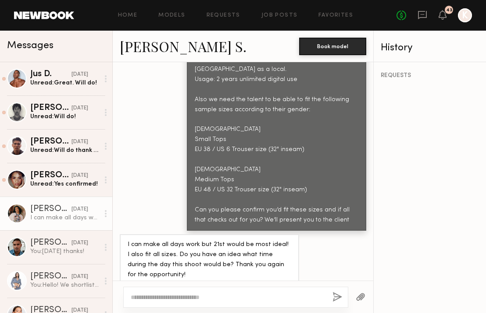
click at [142, 52] on link "[PERSON_NAME] S." at bounding box center [183, 46] width 127 height 19
click at [153, 297] on textarea at bounding box center [228, 297] width 195 height 9
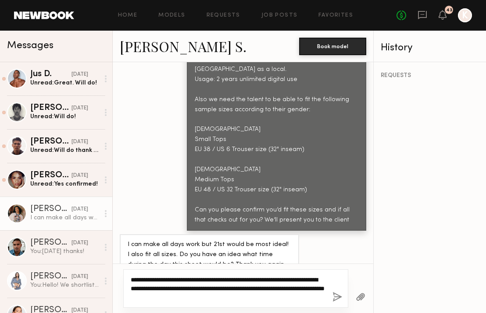
type textarea "**********"
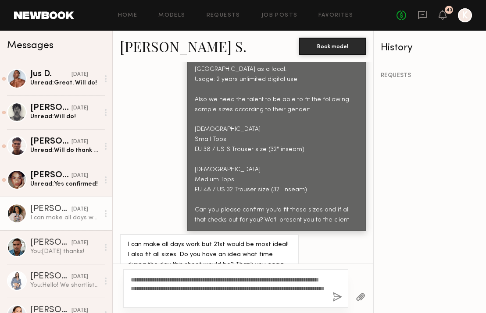
click at [338, 292] on button "button" at bounding box center [337, 297] width 10 height 11
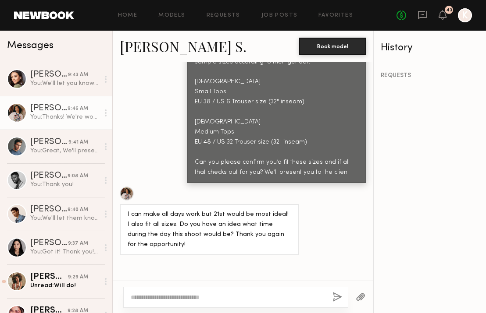
scroll to position [1062, 0]
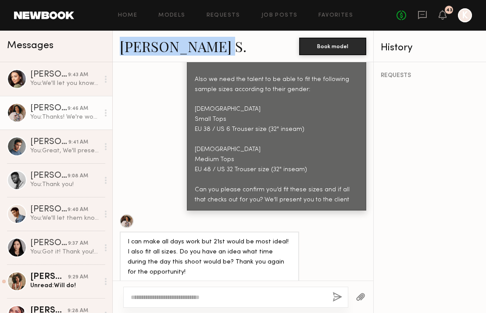
drag, startPoint x: 117, startPoint y: 40, endPoint x: 228, endPoint y: 42, distance: 110.9
click at [228, 42] on div "Kenan-Eames S. Book model" at bounding box center [243, 47] width 260 height 32
copy link "Kenan-Eames S."
click at [174, 45] on link "Kenan-Eames S." at bounding box center [183, 46] width 127 height 19
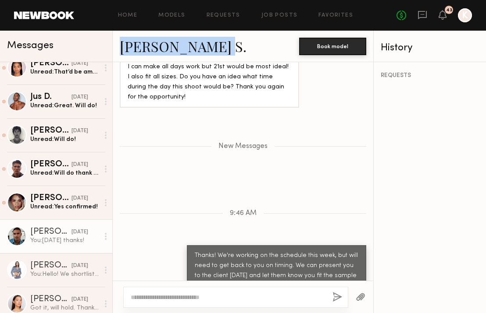
scroll to position [1163, 0]
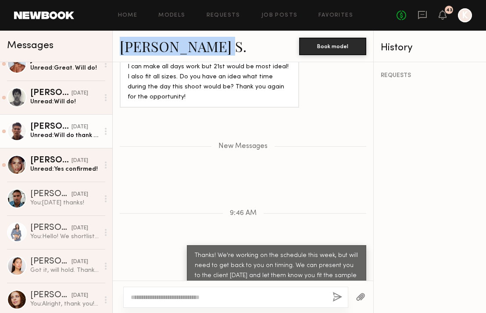
click at [68, 139] on div "Unread: Will do thank you!" at bounding box center [64, 135] width 69 height 8
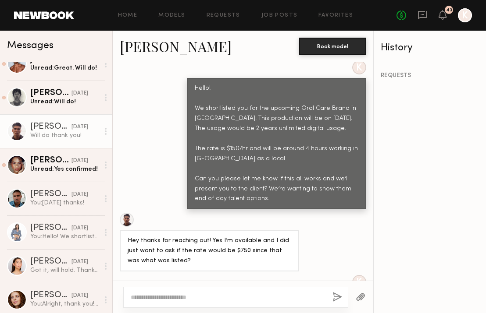
scroll to position [545, 0]
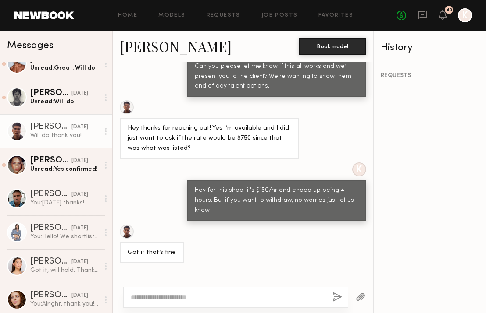
click at [177, 300] on textarea at bounding box center [228, 297] width 195 height 9
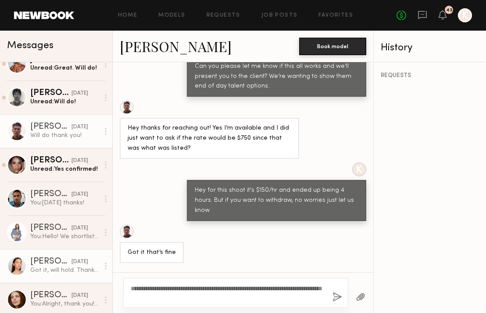
drag, startPoint x: 198, startPoint y: 296, endPoint x: 96, endPoint y: 271, distance: 104.2
click at [97, 274] on div "Messages Brynne E. 9:43 AM You: We'll let you know if that's an option. Thanks!…" at bounding box center [243, 172] width 486 height 283
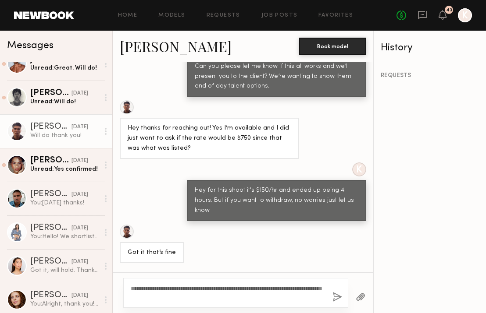
type textarea "**********"
click at [340, 297] on button "button" at bounding box center [337, 297] width 10 height 11
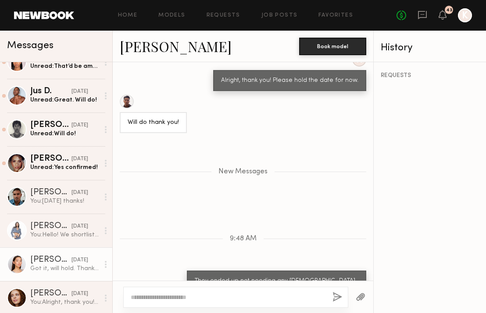
scroll to position [1169, 0]
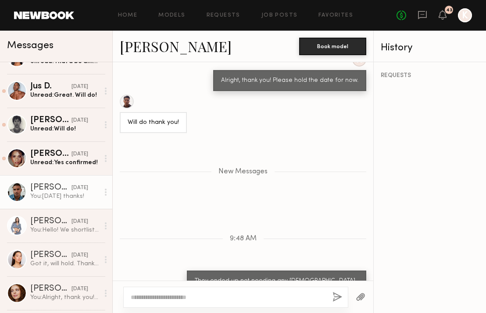
click at [50, 202] on link "Lucas P. 09/26/2025 You: Oct 9th thanks!" at bounding box center [56, 192] width 112 height 34
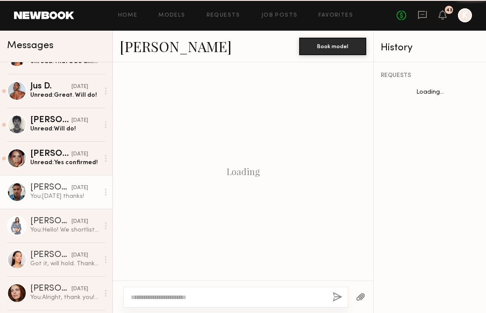
scroll to position [764, 0]
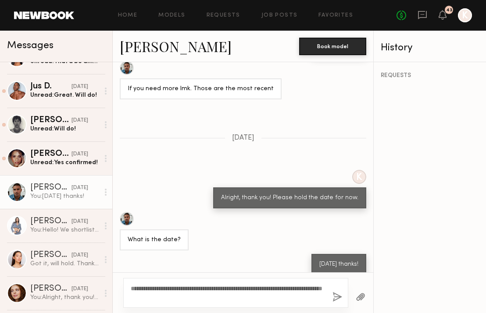
type textarea "**********"
click at [335, 294] on button "button" at bounding box center [337, 297] width 10 height 11
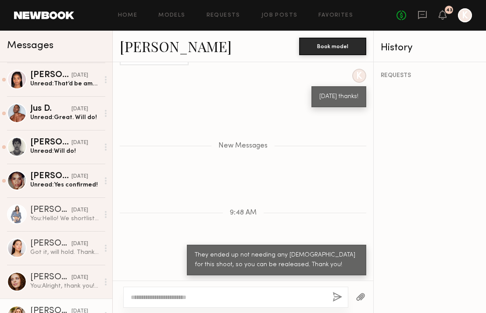
scroll to position [1155, 0]
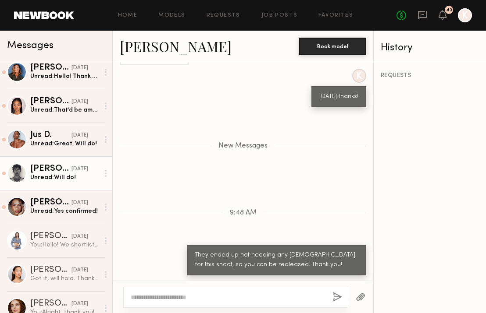
click at [71, 170] on div "[DATE]" at bounding box center [79, 169] width 17 height 8
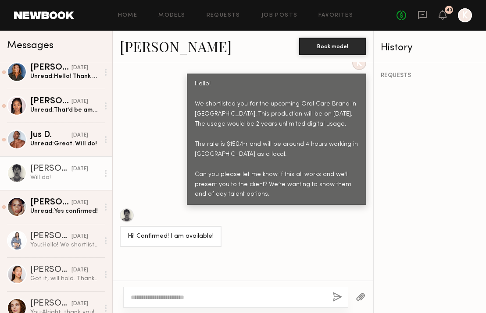
scroll to position [527, 0]
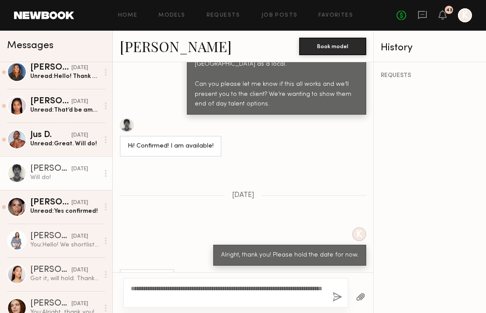
type textarea "**********"
click at [338, 296] on button "button" at bounding box center [337, 297] width 10 height 11
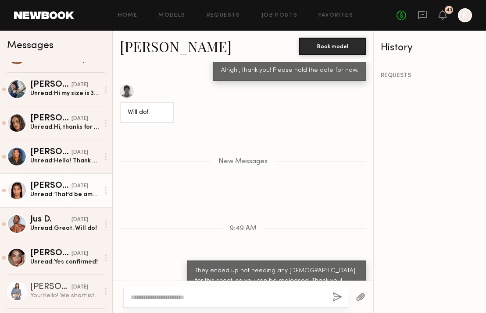
scroll to position [1141, 0]
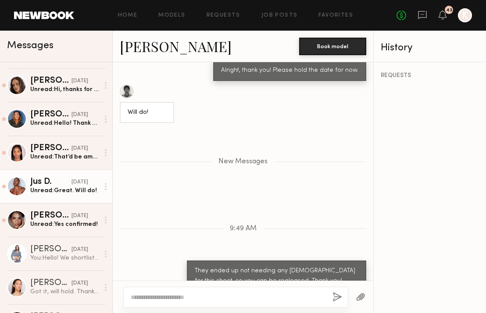
click at [55, 194] on div "Unread: Great. Will do!" at bounding box center [64, 191] width 69 height 8
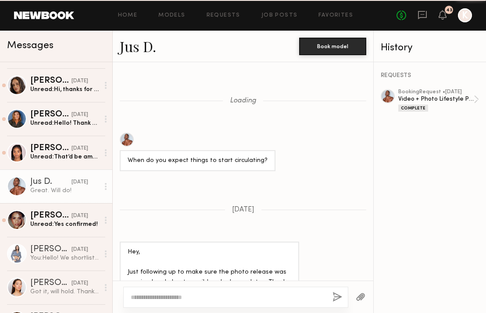
scroll to position [673, 0]
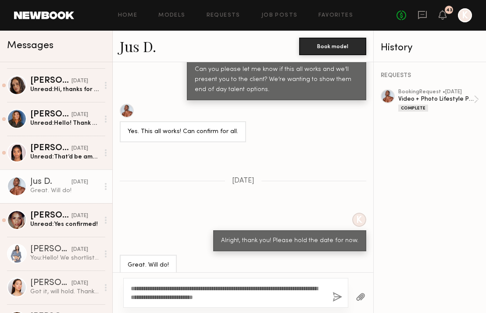
type textarea "**********"
click at [339, 295] on button "button" at bounding box center [337, 297] width 10 height 11
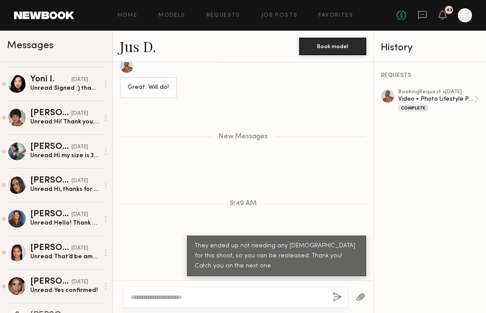
scroll to position [1155, 0]
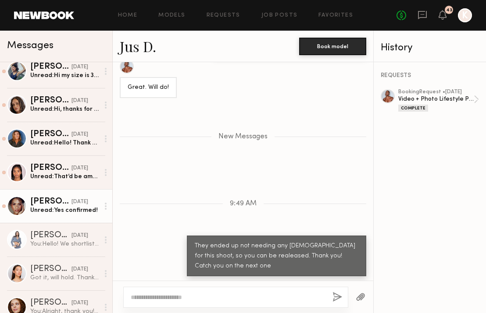
click at [71, 204] on div "09/26/2025" at bounding box center [79, 202] width 17 height 8
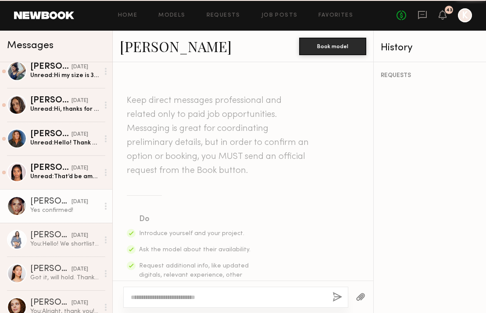
scroll to position [497, 0]
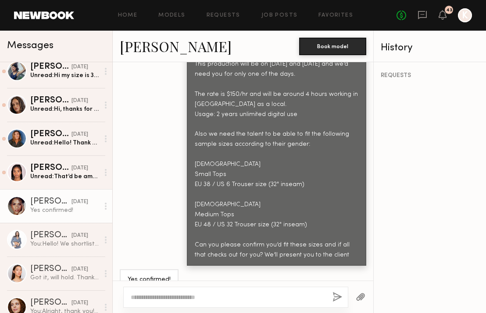
click at [158, 49] on link "Alexandra W." at bounding box center [176, 46] width 112 height 19
click at [196, 292] on div at bounding box center [235, 297] width 225 height 21
click at [191, 296] on textarea at bounding box center [228, 297] width 195 height 9
type textarea "**********"
click at [334, 299] on button "button" at bounding box center [337, 297] width 10 height 11
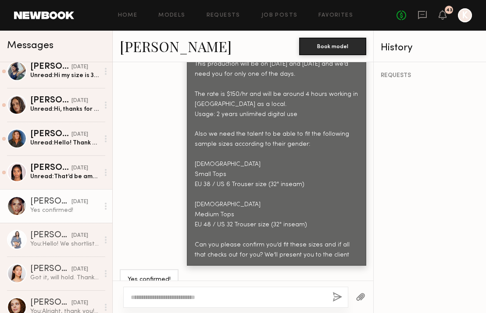
scroll to position [75, 0]
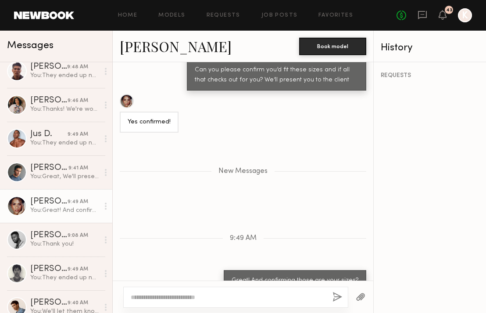
click at [160, 42] on link "Alexandra W." at bounding box center [176, 46] width 112 height 19
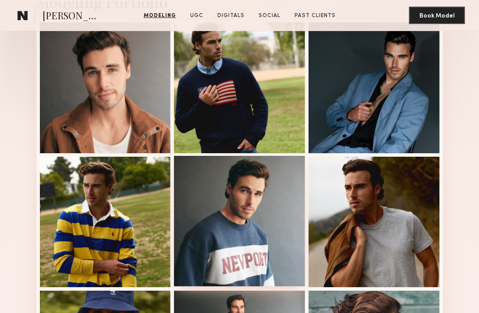
scroll to position [224, 0]
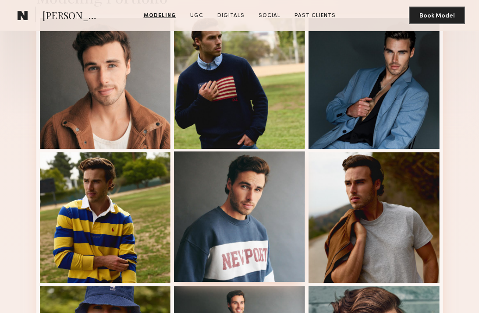
click at [250, 201] on div at bounding box center [239, 217] width 131 height 131
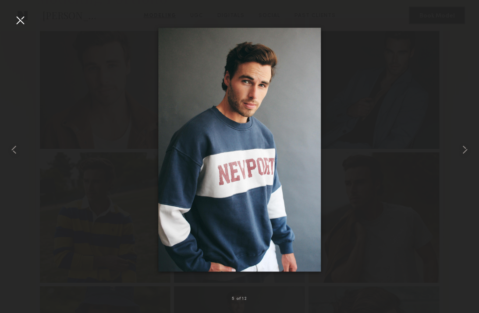
click at [21, 16] on div at bounding box center [20, 20] width 14 height 14
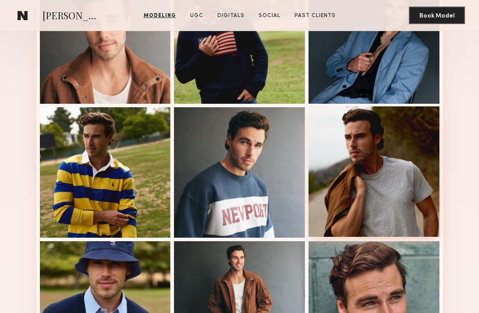
scroll to position [306, 0]
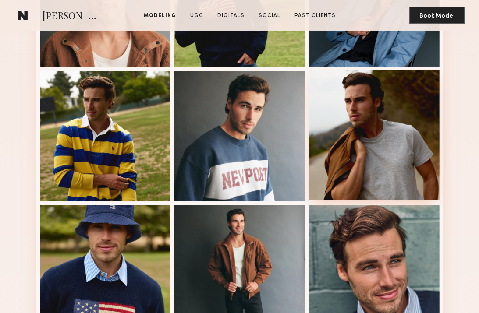
click at [398, 133] on div at bounding box center [374, 135] width 131 height 131
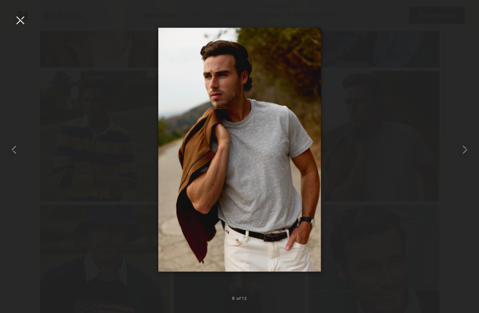
click at [21, 16] on div at bounding box center [20, 20] width 14 height 14
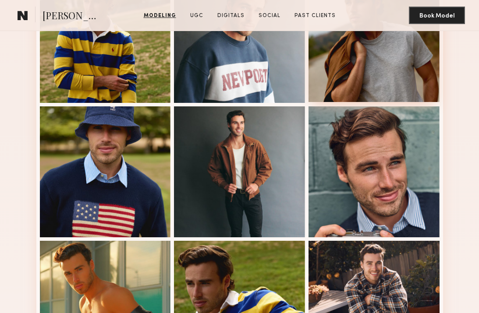
scroll to position [586, 0]
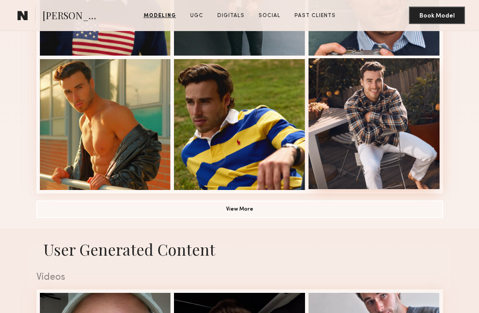
click at [355, 95] on div at bounding box center [374, 123] width 131 height 131
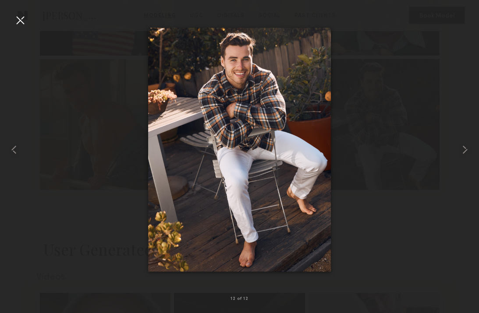
click at [16, 18] on div at bounding box center [20, 20] width 14 height 14
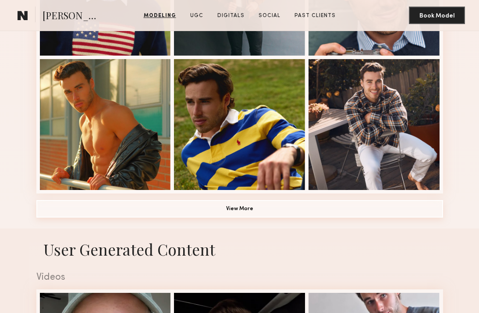
click at [195, 206] on button "View More" at bounding box center [239, 209] width 407 height 18
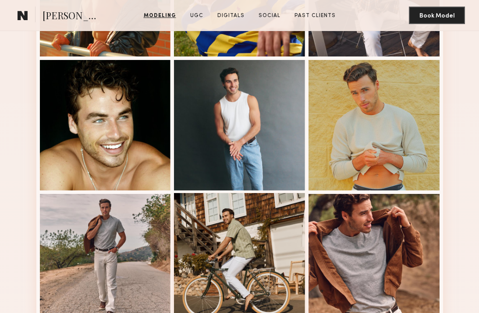
scroll to position [758, 0]
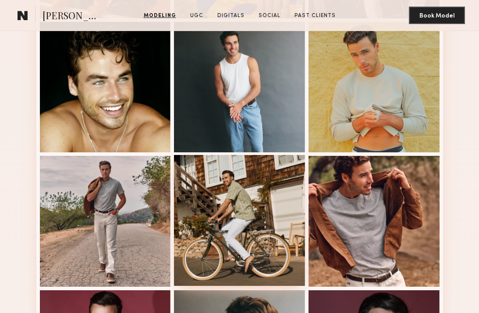
click at [208, 171] on div at bounding box center [239, 220] width 131 height 131
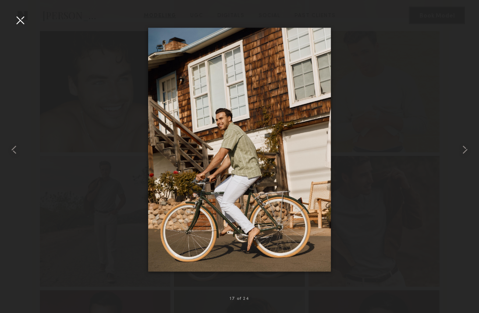
click at [22, 15] on div at bounding box center [20, 20] width 14 height 14
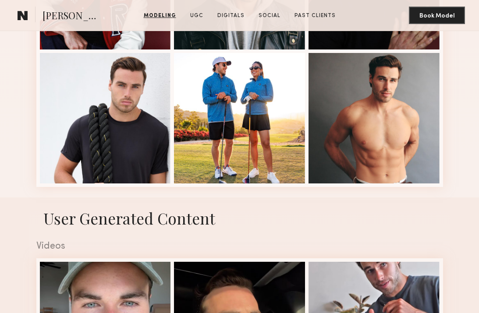
scroll to position [1308, 0]
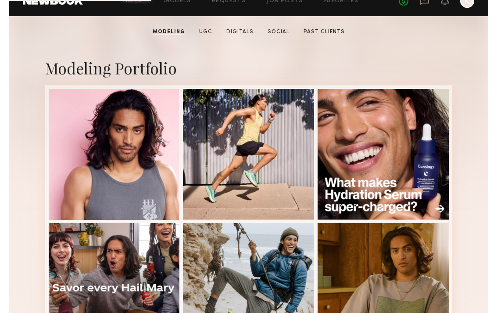
scroll to position [106, 0]
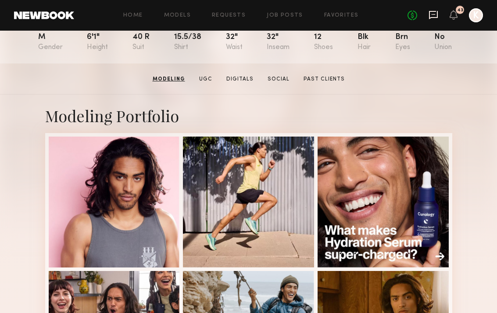
click at [429, 12] on icon at bounding box center [433, 15] width 9 height 8
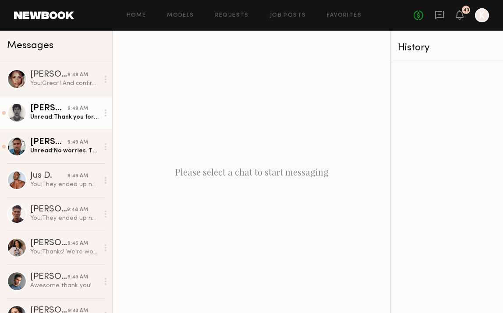
click at [61, 121] on div "Unread: Thank you for the update. Have a great week!" at bounding box center [64, 117] width 69 height 8
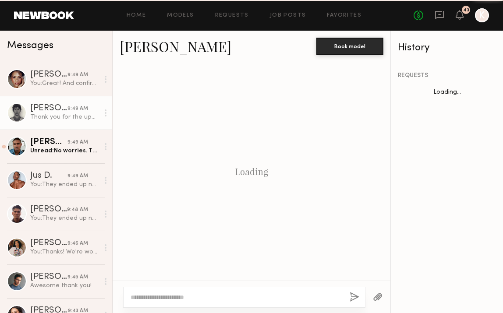
scroll to position [687, 0]
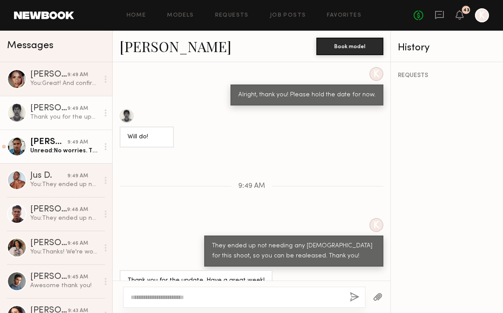
click at [58, 142] on div "Lucas P." at bounding box center [48, 142] width 37 height 9
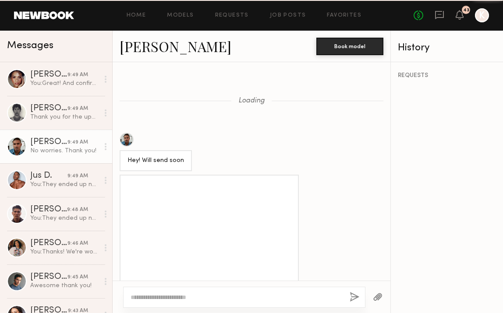
scroll to position [656, 0]
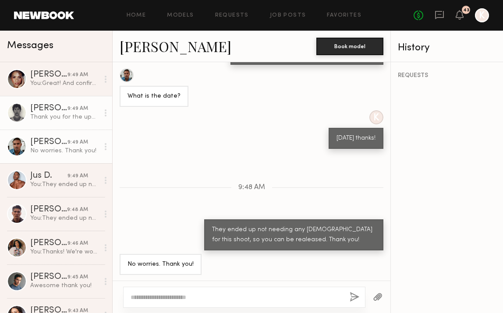
click at [60, 117] on div "Thank you for the update. Have a great week!" at bounding box center [64, 117] width 69 height 8
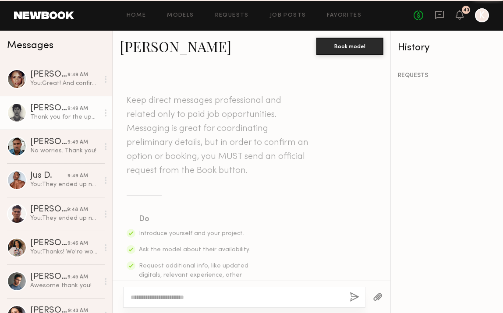
scroll to position [687, 0]
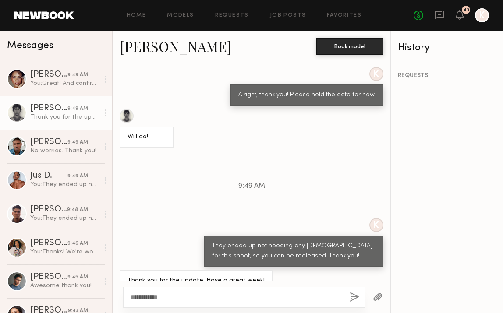
type textarea "**********"
click at [354, 298] on button "button" at bounding box center [355, 297] width 10 height 11
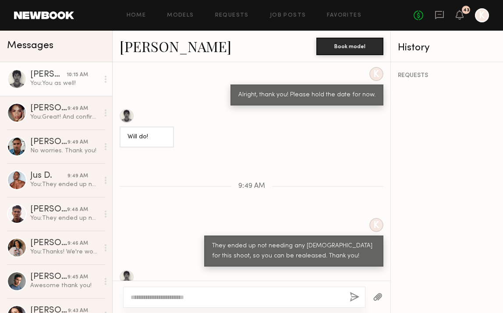
scroll to position [796, 0]
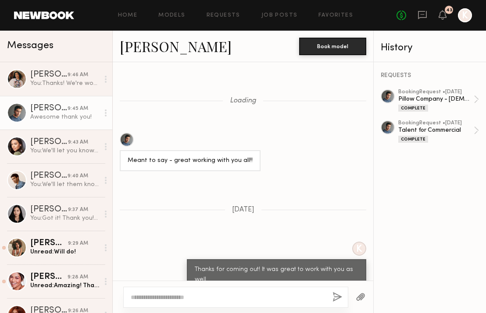
scroll to position [814, 0]
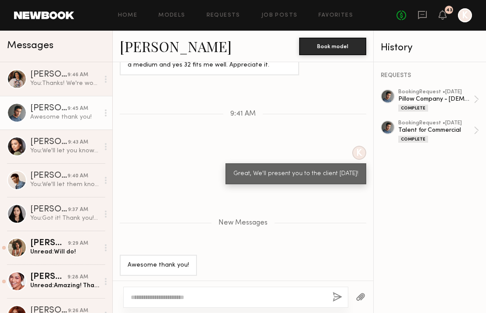
click at [150, 38] on link "[PERSON_NAME]" at bounding box center [176, 46] width 112 height 19
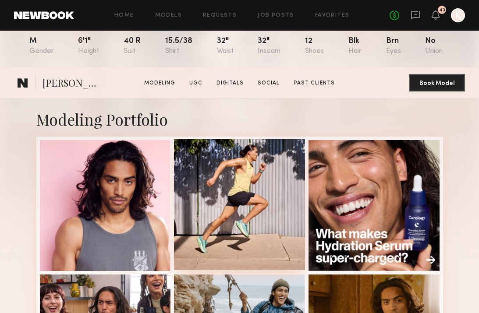
scroll to position [183, 0]
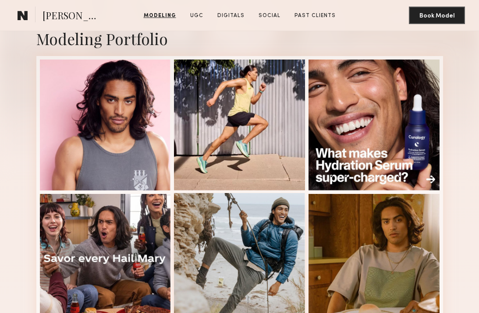
click at [224, 224] on div at bounding box center [239, 258] width 131 height 131
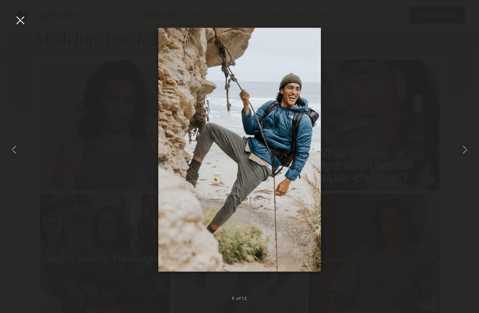
click at [17, 18] on div at bounding box center [20, 20] width 14 height 14
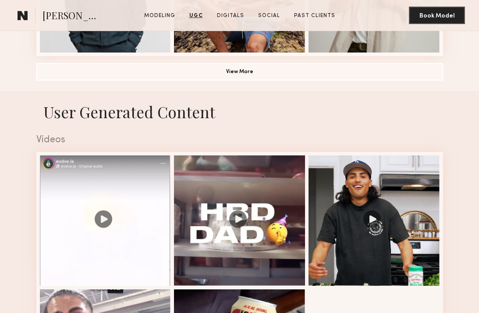
scroll to position [673, 0]
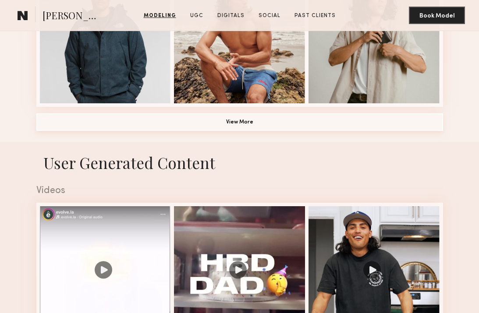
click at [249, 121] on button "View More" at bounding box center [239, 123] width 407 height 18
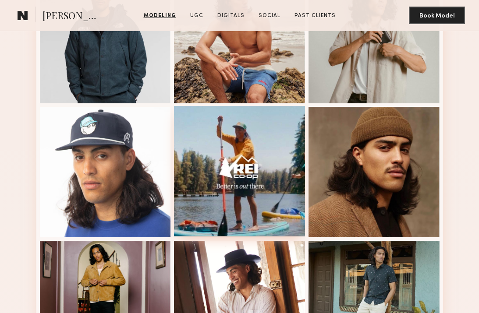
click at [221, 163] on div at bounding box center [239, 171] width 131 height 131
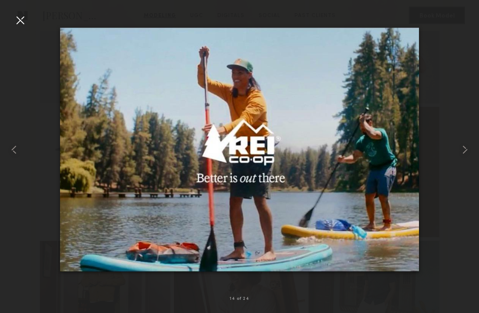
click at [27, 24] on div at bounding box center [239, 149] width 479 height 271
click at [21, 20] on div at bounding box center [20, 20] width 14 height 14
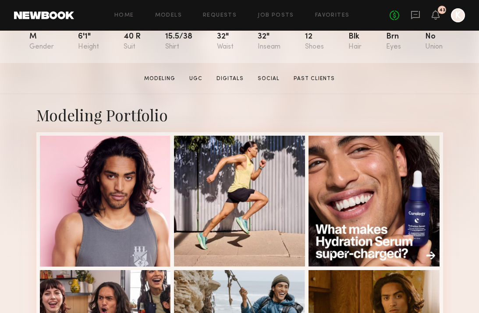
scroll to position [183, 0]
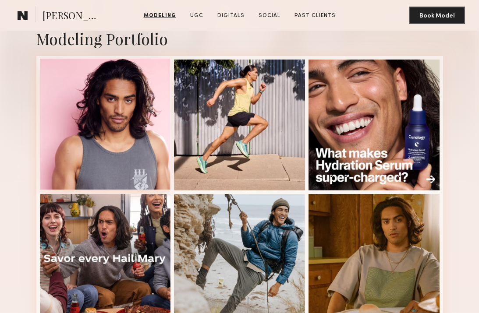
click at [94, 113] on div at bounding box center [105, 124] width 131 height 131
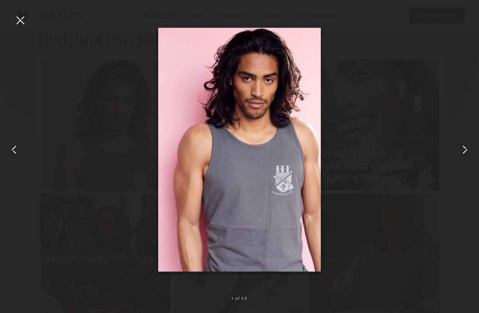
click at [316, 29] on img at bounding box center [239, 150] width 163 height 244
click at [20, 20] on div at bounding box center [20, 20] width 14 height 14
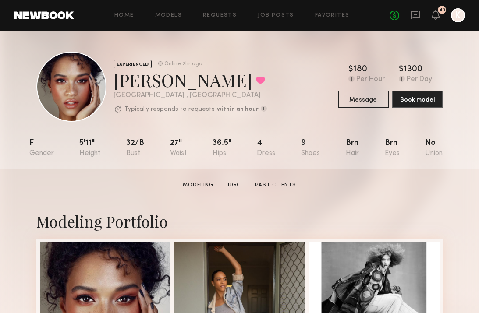
drag, startPoint x: 110, startPoint y: 80, endPoint x: 212, endPoint y: 81, distance: 102.1
click at [212, 82] on div "EXPERIENCED Online 2hr ago [PERSON_NAME] Favorited [GEOGRAPHIC_DATA] , [GEOGRAP…" at bounding box center [151, 87] width 231 height 70
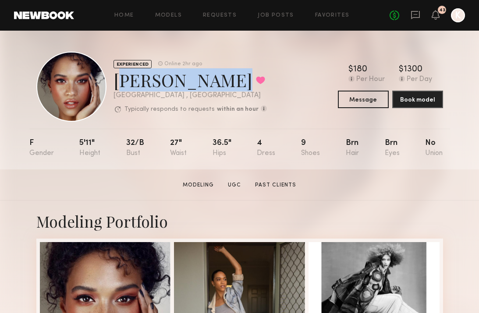
drag, startPoint x: 217, startPoint y: 86, endPoint x: 114, endPoint y: 84, distance: 103.5
click at [114, 84] on div "[PERSON_NAME] Favorited" at bounding box center [190, 79] width 153 height 23
copy div "[PERSON_NAME]"
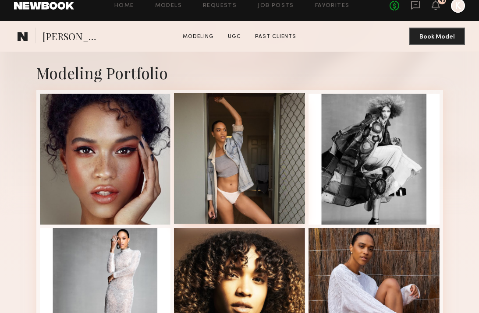
scroll to position [299, 0]
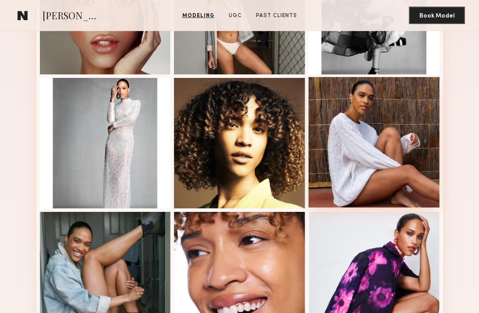
click at [386, 114] on div at bounding box center [374, 142] width 131 height 131
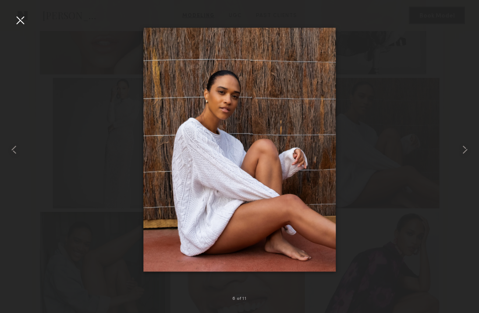
click at [17, 24] on div at bounding box center [20, 20] width 14 height 14
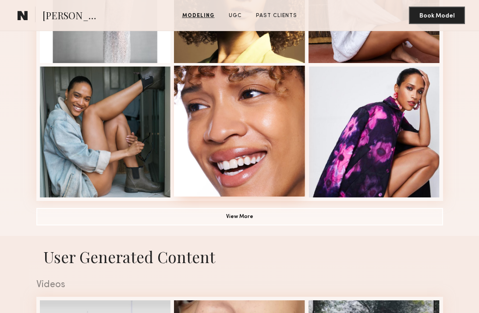
scroll to position [490, 0]
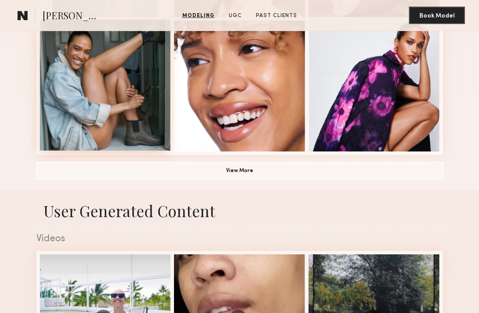
click at [99, 81] on div at bounding box center [105, 85] width 131 height 131
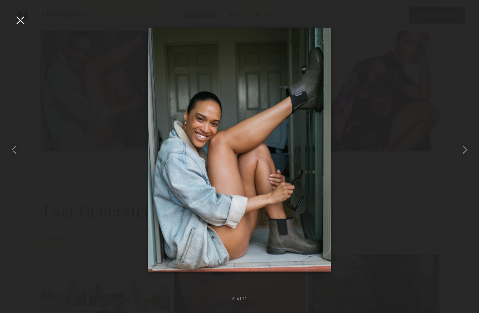
click at [16, 15] on div at bounding box center [20, 20] width 14 height 14
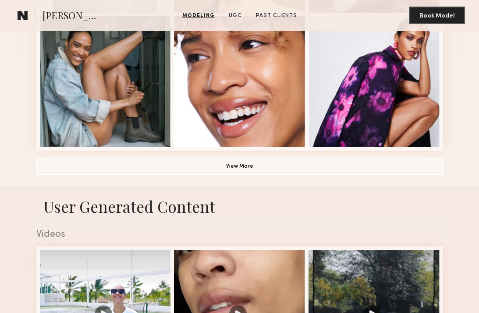
scroll to position [503, 0]
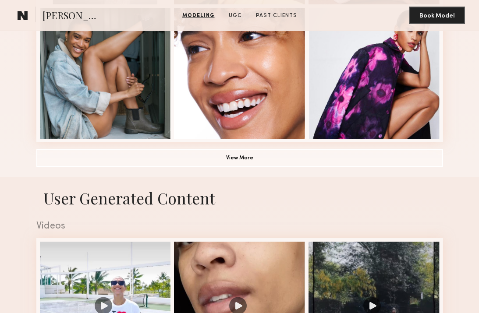
click at [248, 162] on button "View More" at bounding box center [239, 158] width 407 height 18
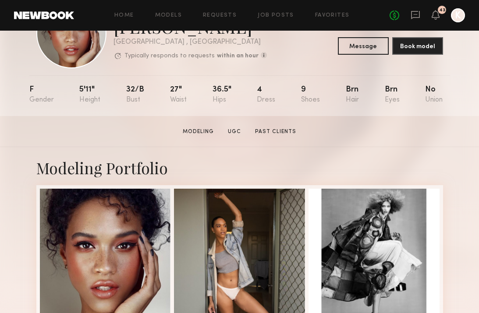
scroll to position [163, 0]
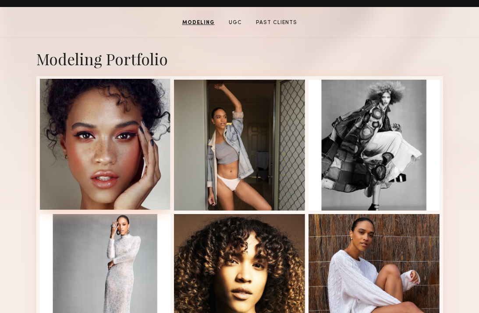
click at [107, 145] on div at bounding box center [105, 144] width 131 height 131
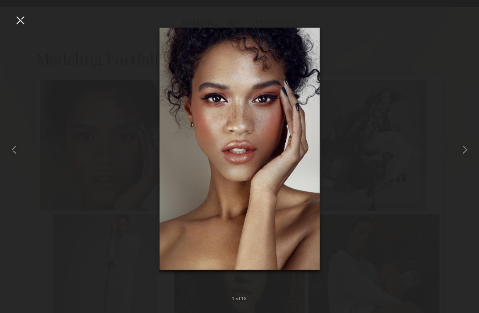
click at [18, 20] on div at bounding box center [20, 20] width 14 height 14
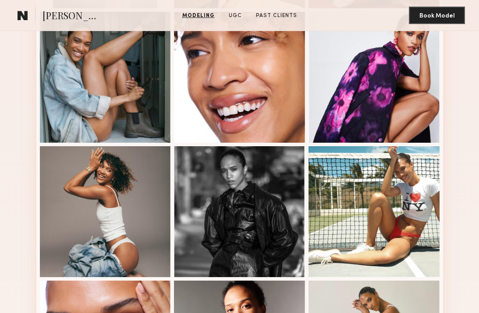
scroll to position [525, 0]
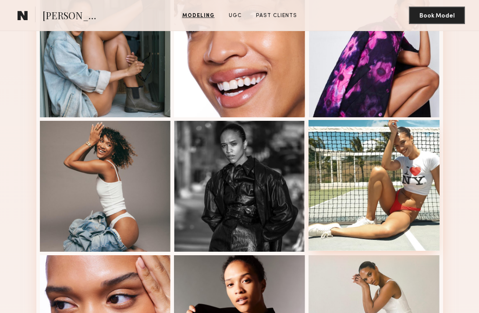
click at [426, 191] on div at bounding box center [374, 185] width 131 height 131
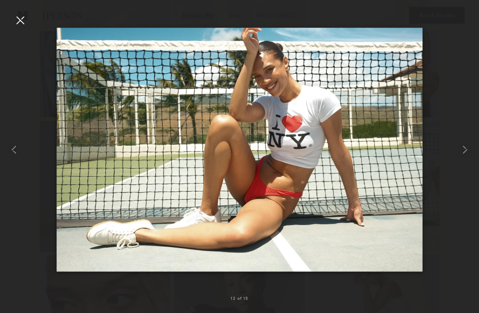
click at [25, 14] on div at bounding box center [20, 20] width 14 height 14
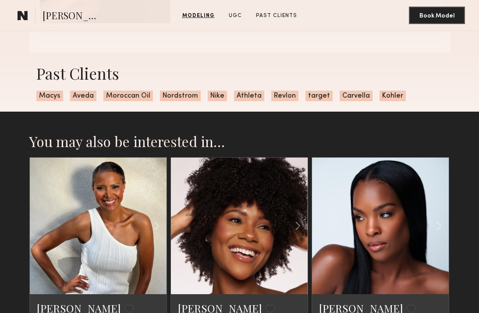
scroll to position [1375, 0]
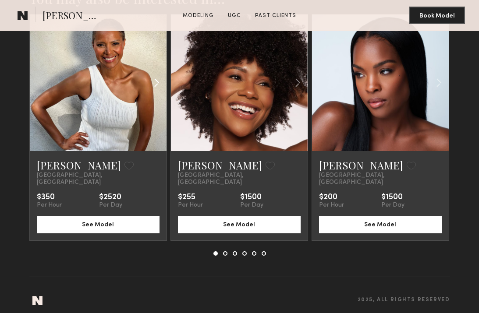
click at [152, 85] on common-icon at bounding box center [156, 83] width 13 height 17
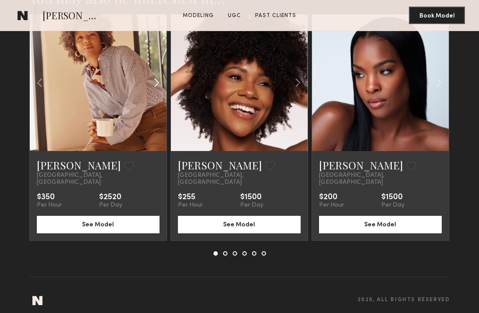
click at [152, 85] on common-icon at bounding box center [156, 83] width 13 height 17
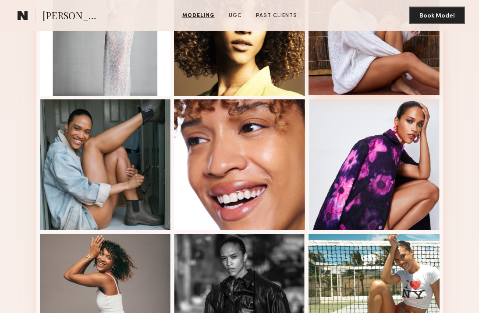
scroll to position [529, 0]
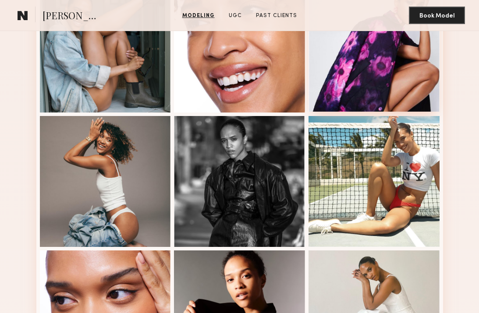
click at [368, 66] on div at bounding box center [374, 46] width 131 height 131
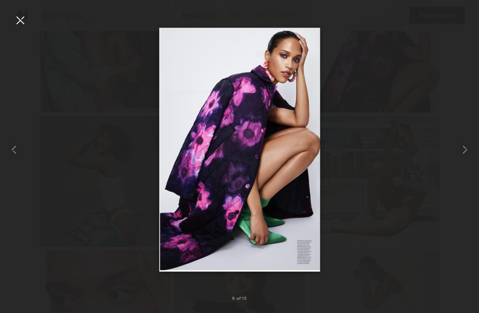
click at [18, 22] on div at bounding box center [20, 20] width 14 height 14
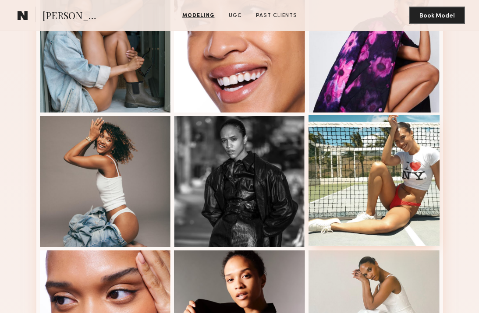
click at [355, 197] on div at bounding box center [374, 180] width 131 height 131
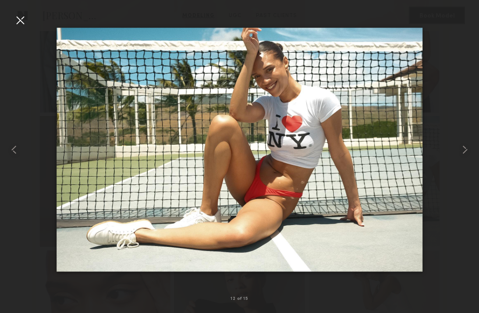
click at [25, 20] on div at bounding box center [20, 20] width 14 height 14
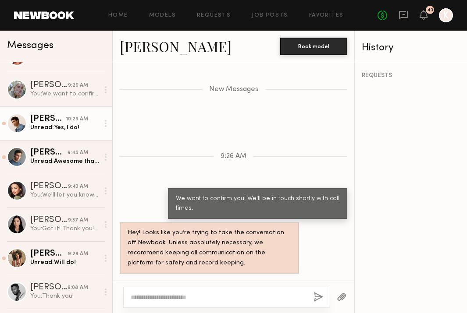
scroll to position [68, 0]
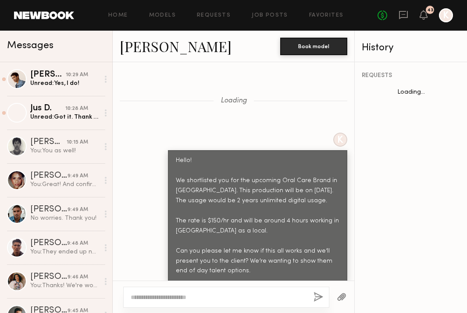
scroll to position [823, 0]
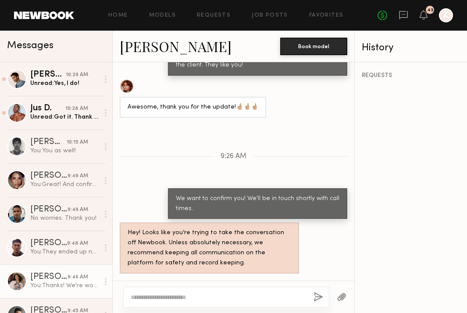
click at [80, 87] on div "Unread: Yes, I do!" at bounding box center [64, 83] width 69 height 8
click at [73, 84] on div "Unread: Yes, I do!" at bounding box center [64, 83] width 69 height 8
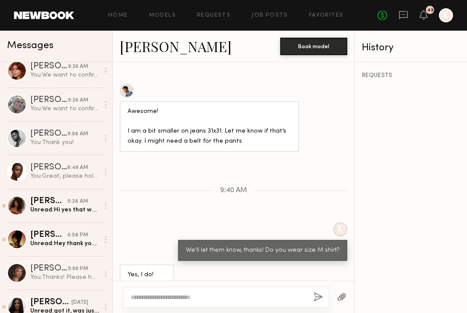
scroll to position [363, 0]
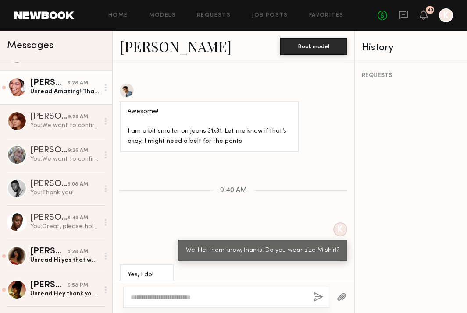
click at [61, 92] on div "Unread: Amazing! Thank you!" at bounding box center [64, 92] width 69 height 8
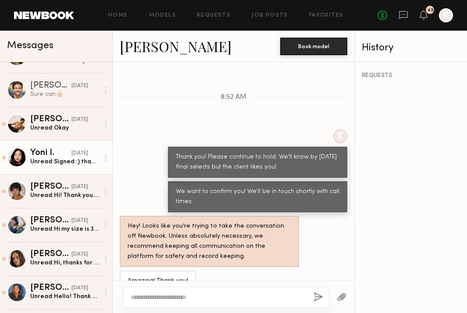
scroll to position [1073, 0]
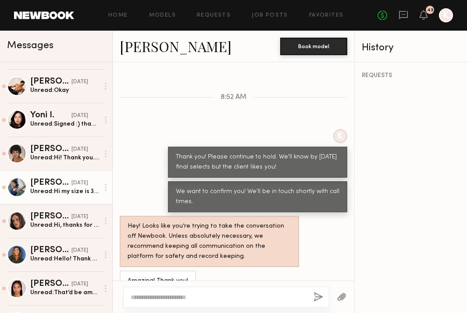
click at [75, 195] on div "Unread: Hi my size is 34-25-36 medium Top US 6 pants" at bounding box center [64, 192] width 69 height 8
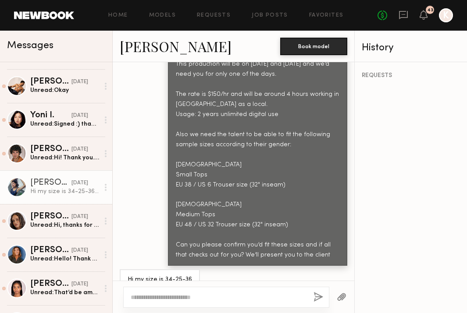
scroll to position [870, 0]
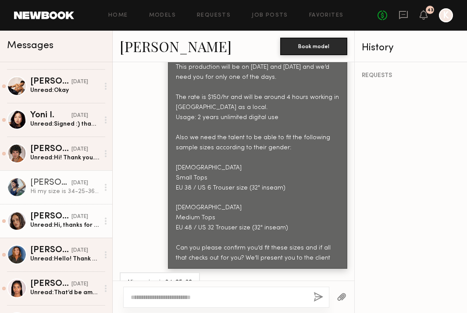
click at [49, 218] on div "[PERSON_NAME]" at bounding box center [50, 217] width 41 height 9
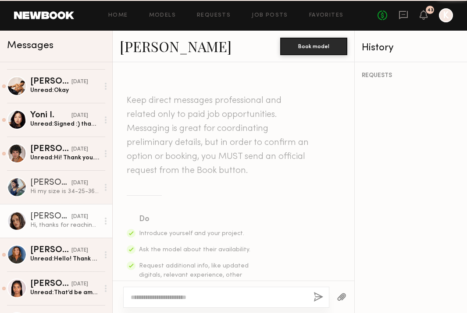
scroll to position [1090, 0]
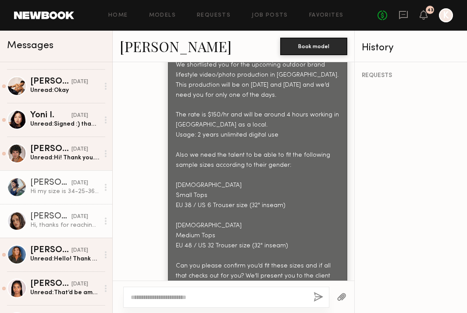
click at [55, 199] on link "Piyawan C. 09/26/2025 Hi my size is 34-25-36 medium Top US 6 pants" at bounding box center [56, 188] width 112 height 34
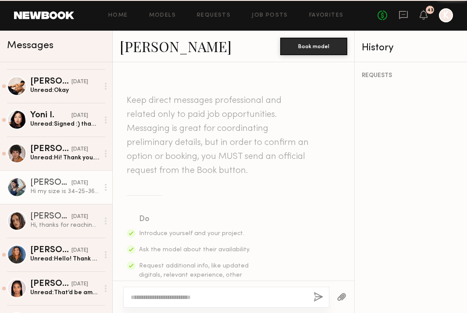
scroll to position [893, 0]
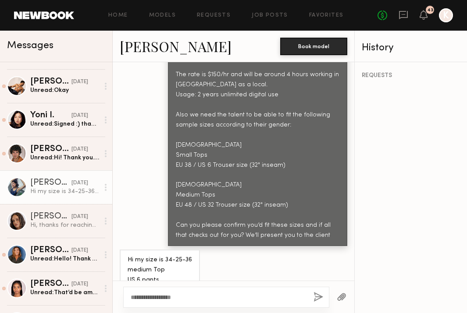
type textarea "**********"
click at [315, 300] on button "button" at bounding box center [318, 297] width 10 height 11
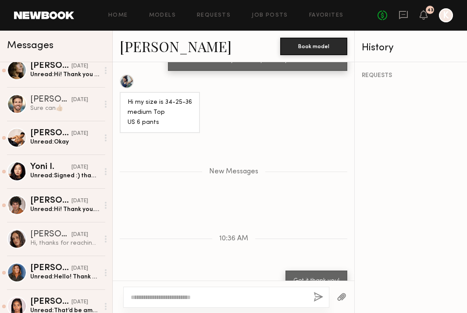
scroll to position [1093, 0]
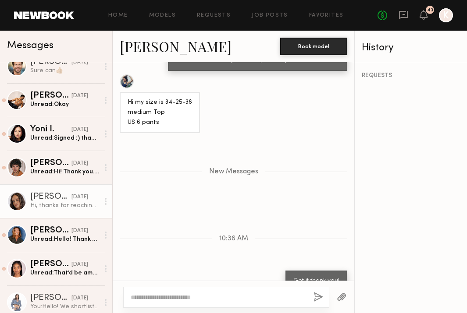
click at [47, 201] on div "[PERSON_NAME]" at bounding box center [50, 197] width 41 height 9
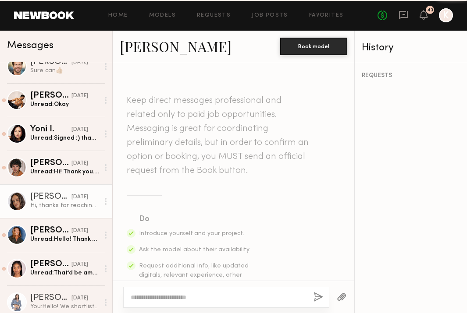
scroll to position [1090, 0]
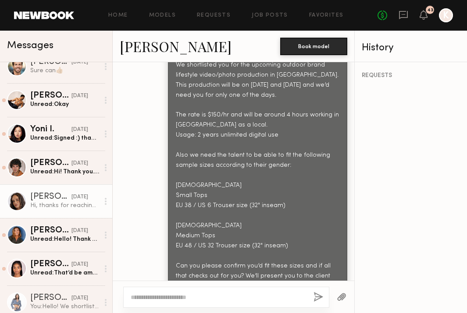
click at [138, 54] on link "[PERSON_NAME]" at bounding box center [176, 46] width 112 height 19
click at [185, 291] on div at bounding box center [226, 297] width 206 height 21
click at [165, 305] on div at bounding box center [226, 297] width 206 height 21
click at [157, 297] on textarea at bounding box center [219, 297] width 176 height 9
type textarea "*"
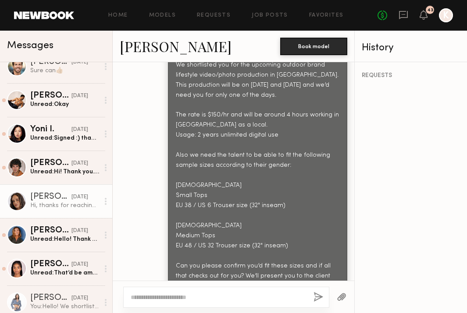
type textarea "*"
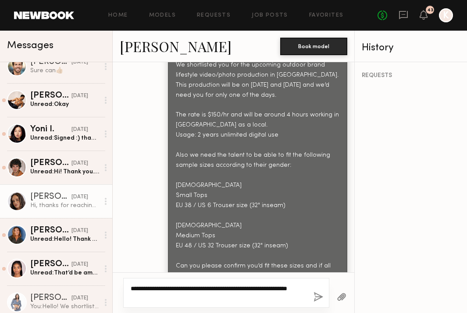
type textarea "**********"
click at [316, 293] on button "button" at bounding box center [318, 297] width 10 height 11
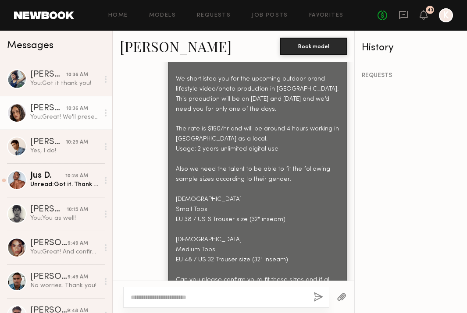
scroll to position [969, 0]
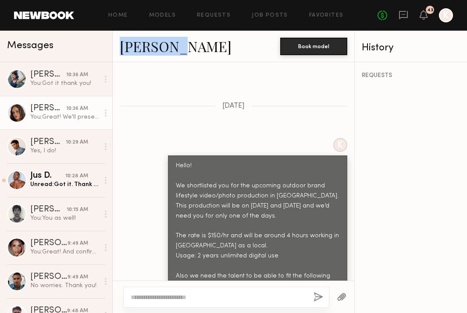
drag, startPoint x: 185, startPoint y: 50, endPoint x: 116, endPoint y: 49, distance: 68.8
click at [116, 49] on div "Jamie V. Book model" at bounding box center [234, 47] width 242 height 32
copy link "[PERSON_NAME]"
click at [150, 46] on link "[PERSON_NAME]" at bounding box center [176, 46] width 112 height 19
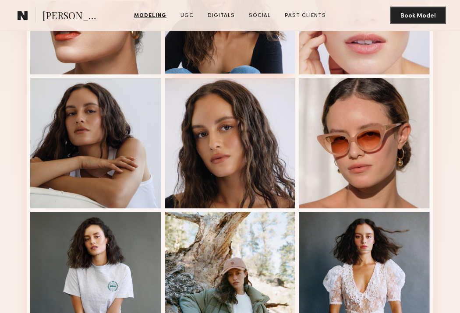
scroll to position [376, 0]
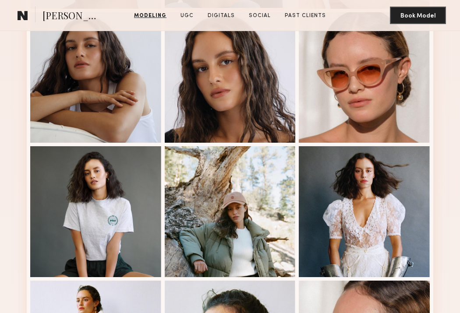
scroll to position [383, 0]
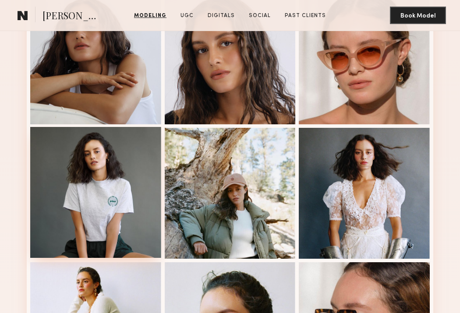
click at [122, 186] on div at bounding box center [95, 192] width 131 height 131
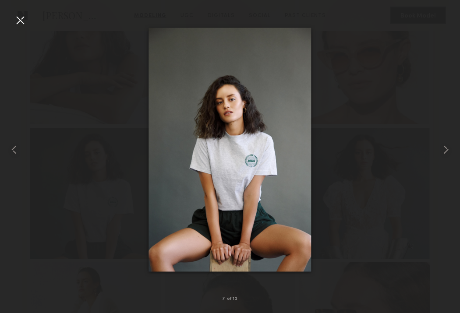
click at [24, 17] on div at bounding box center [20, 20] width 14 height 14
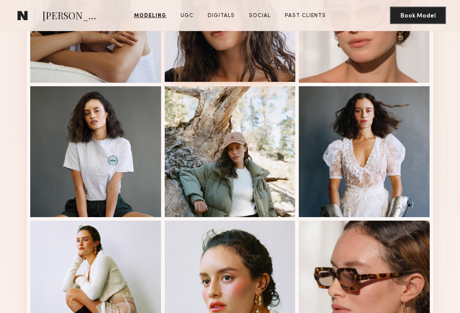
scroll to position [515, 0]
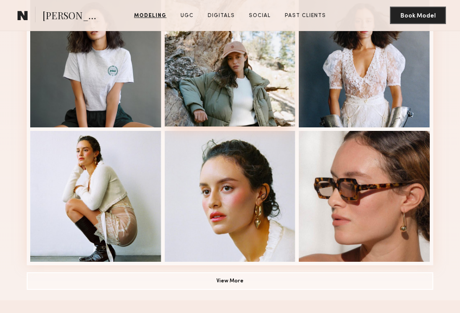
click at [218, 91] on div at bounding box center [230, 61] width 131 height 131
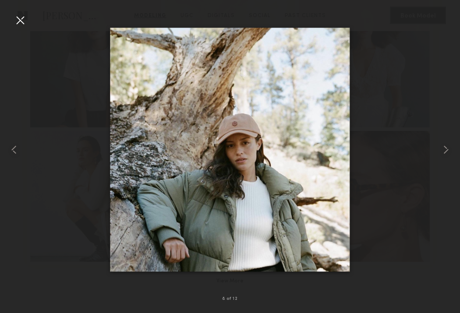
click at [23, 19] on div at bounding box center [20, 20] width 14 height 14
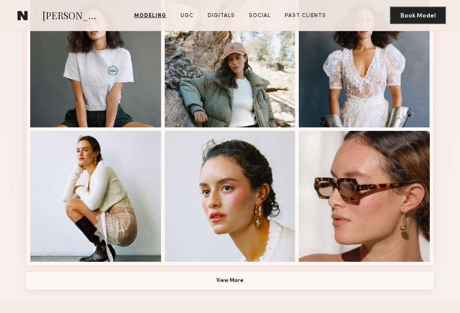
click at [213, 277] on button "View More" at bounding box center [230, 281] width 407 height 18
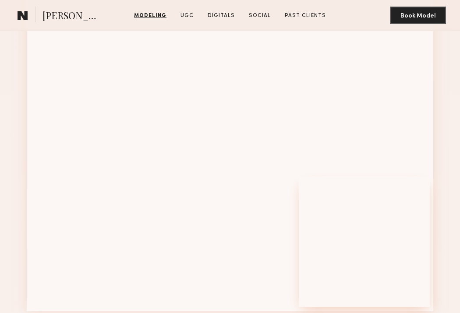
scroll to position [1055, 0]
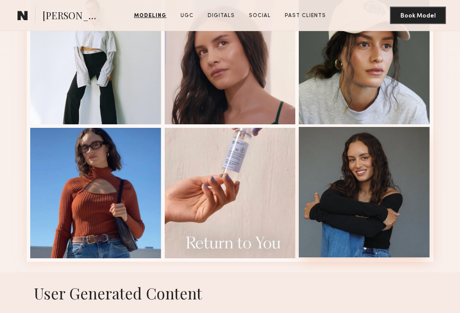
click at [373, 176] on div at bounding box center [364, 192] width 131 height 131
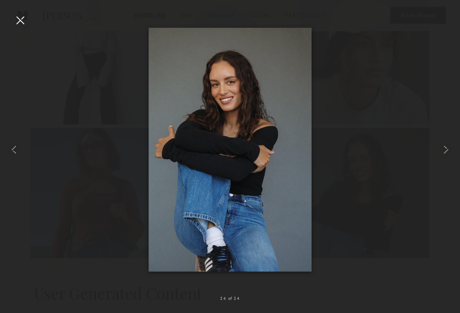
click at [16, 15] on div at bounding box center [20, 20] width 14 height 14
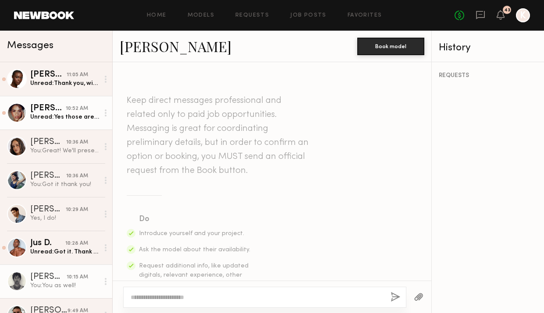
scroll to position [729, 0]
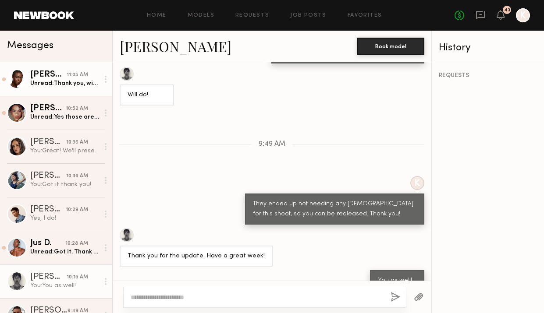
click at [68, 87] on div "Unread: Thank you, will do." at bounding box center [64, 83] width 69 height 8
click at [72, 77] on div "11:05 AM" at bounding box center [77, 75] width 21 height 8
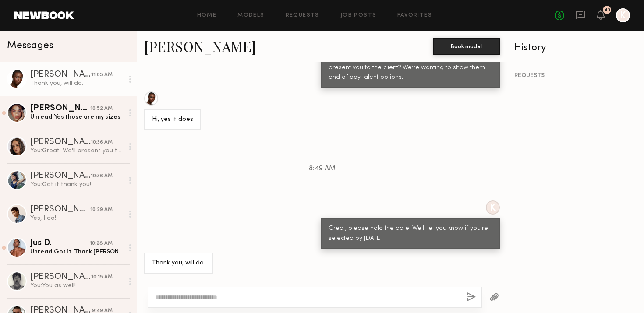
scroll to position [376, 0]
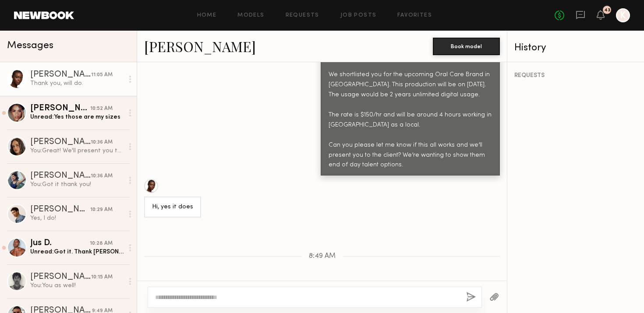
click at [178, 295] on textarea at bounding box center [307, 297] width 304 height 9
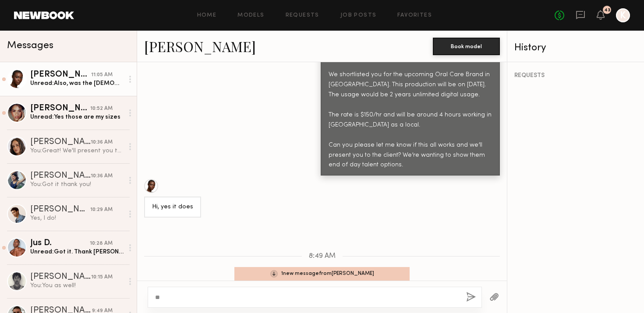
click at [276, 272] on div "1 new message from Brittany M." at bounding box center [322, 274] width 175 height 14
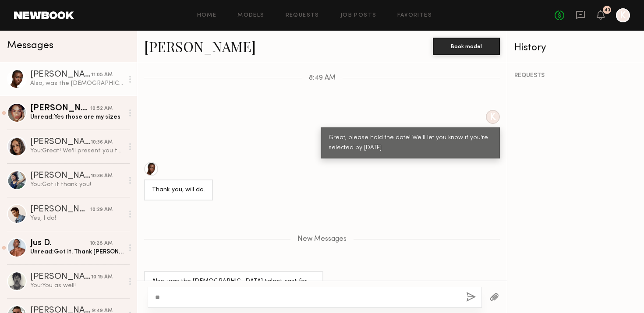
click at [215, 288] on div "**" at bounding box center [315, 297] width 334 height 21
click at [187, 297] on textarea "**" at bounding box center [307, 297] width 304 height 9
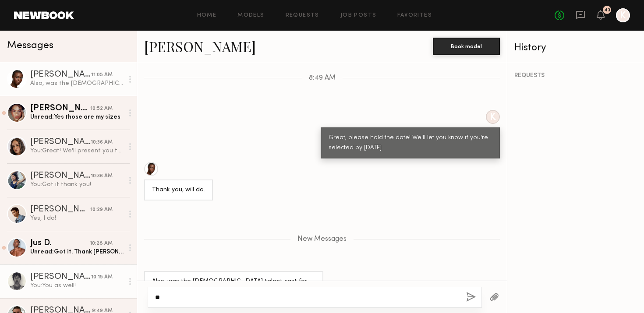
drag, startPoint x: 183, startPoint y: 297, endPoint x: 119, endPoint y: 295, distance: 64.0
click at [119, 295] on div "Messages Brittany M. 11:05 AM Also, was the male talent cast for that yet? Alex…" at bounding box center [322, 172] width 644 height 283
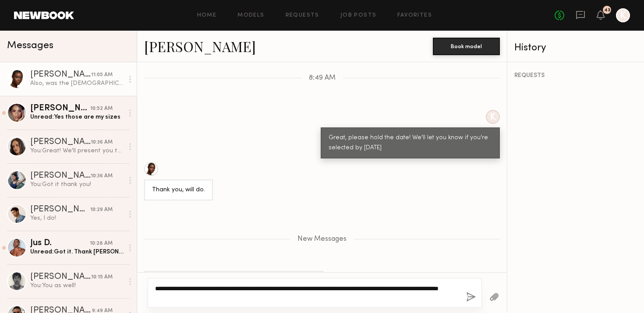
type textarea "**********"
click at [195, 46] on link "[PERSON_NAME]" at bounding box center [200, 46] width 112 height 19
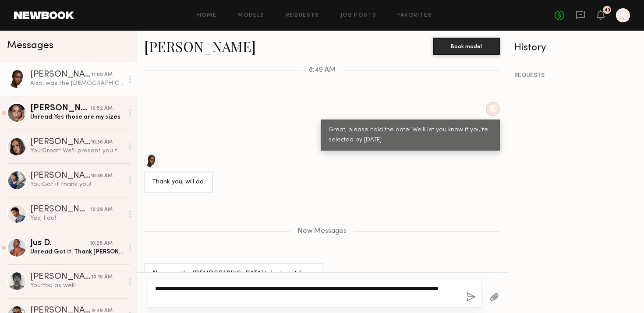
click at [235, 298] on textarea "**********" at bounding box center [307, 293] width 304 height 18
click at [471, 301] on button "button" at bounding box center [471, 297] width 10 height 11
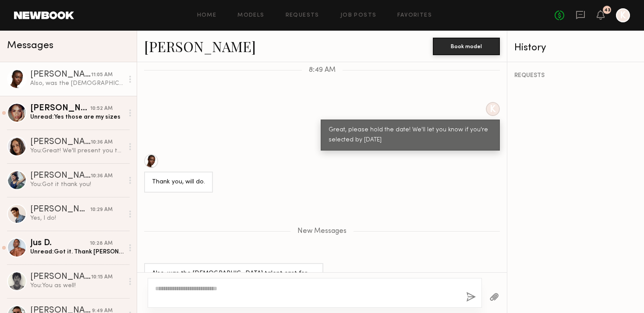
scroll to position [599, 0]
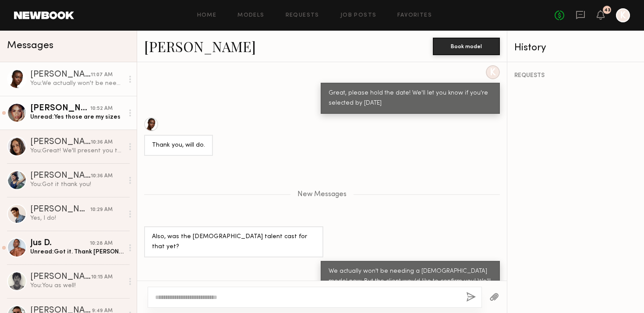
click at [58, 121] on div "Unread: Yes those are my sizes" at bounding box center [76, 117] width 93 height 8
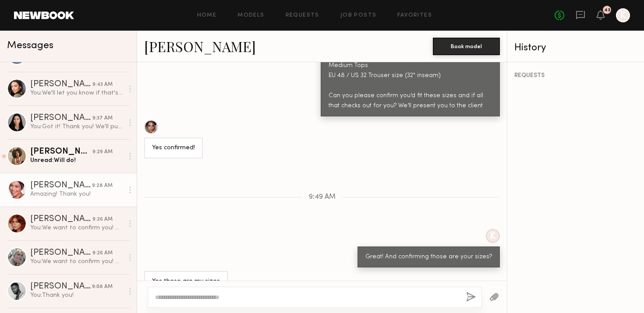
scroll to position [400, 0]
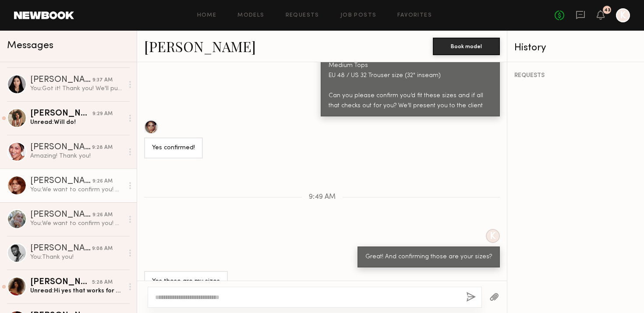
click at [58, 185] on div "[PERSON_NAME]" at bounding box center [61, 181] width 62 height 9
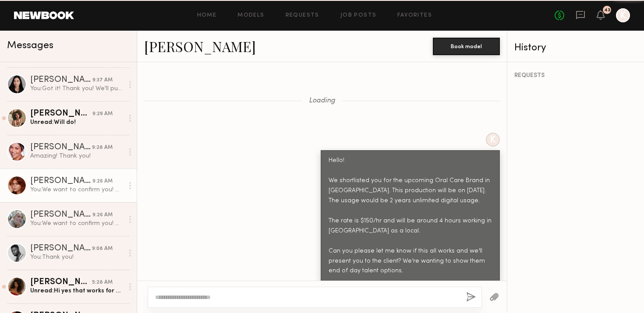
scroll to position [823, 0]
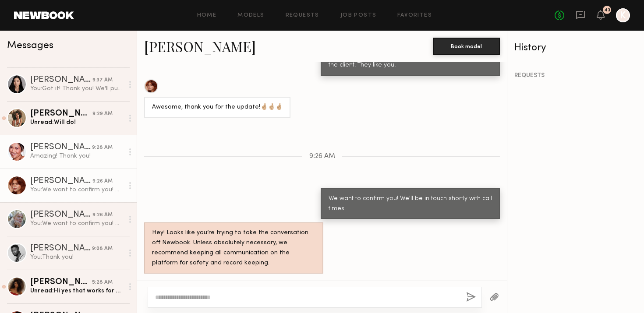
click at [87, 143] on link "Alexa C. 9:28 AM Amazing! Thank you!" at bounding box center [68, 152] width 137 height 34
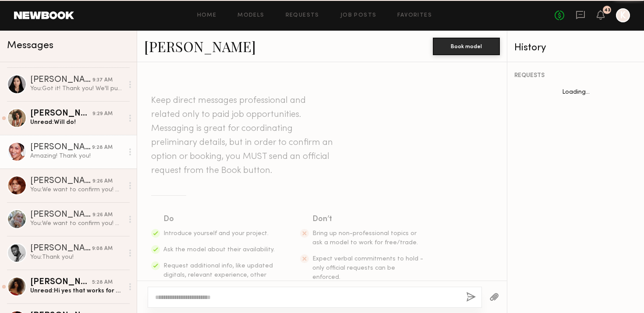
scroll to position [1030, 0]
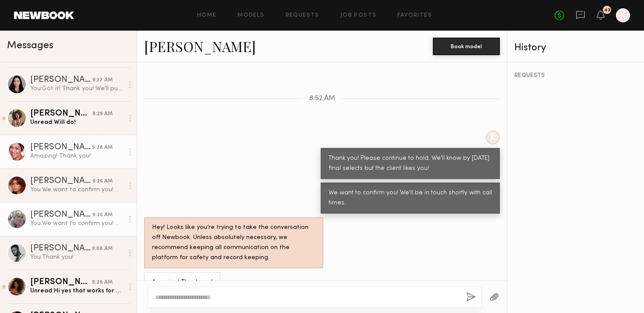
click at [82, 234] on link "Katie B. 9:26 AM You: We want to confirm you! We'll be in touch shortly with ca…" at bounding box center [68, 220] width 137 height 34
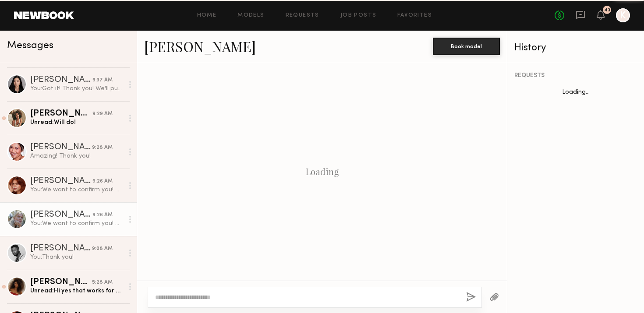
scroll to position [975, 0]
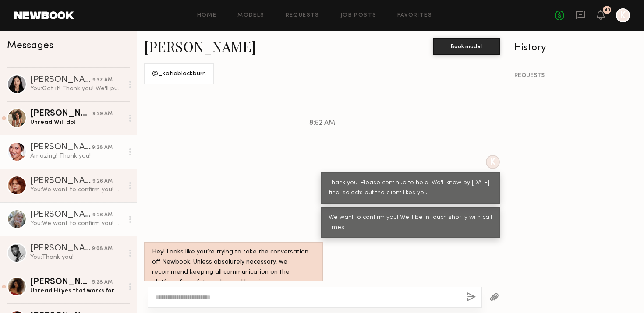
click at [76, 149] on div "[PERSON_NAME]" at bounding box center [61, 147] width 62 height 9
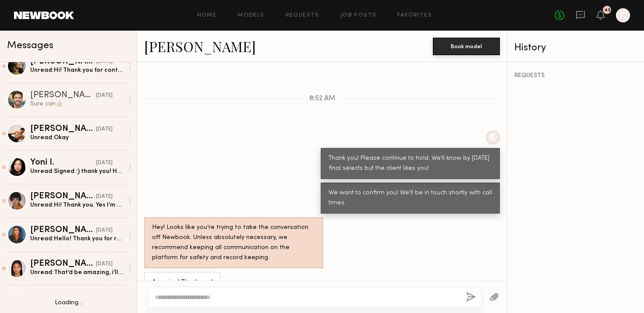
scroll to position [1133, 0]
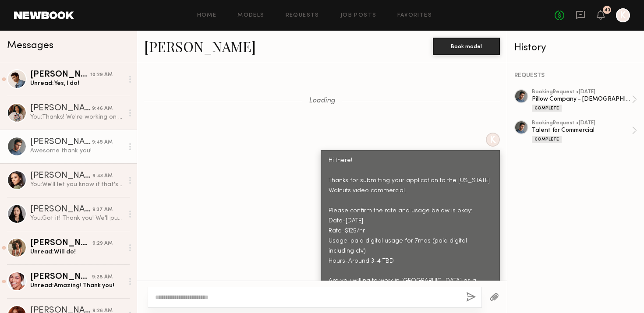
scroll to position [9077, 0]
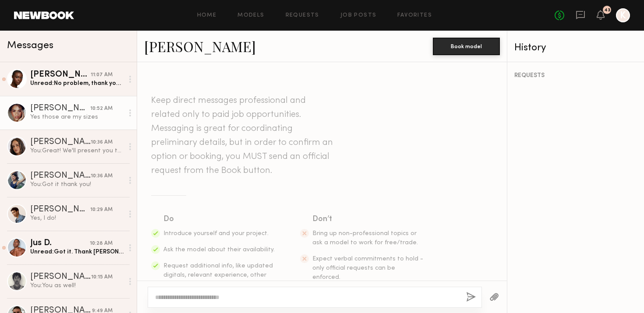
scroll to position [556, 0]
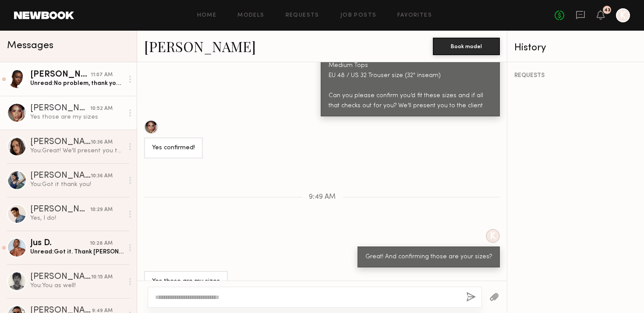
click at [71, 86] on div "Unread: No problem, thank you so much." at bounding box center [76, 83] width 93 height 8
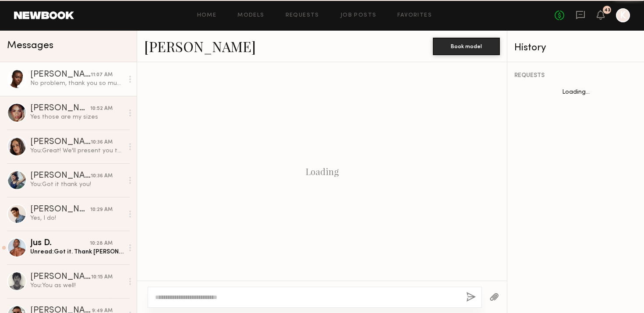
scroll to position [575, 0]
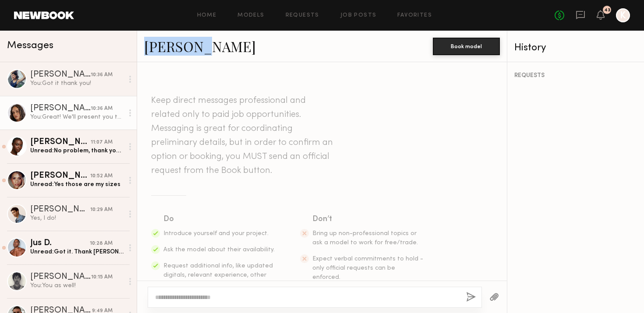
scroll to position [878, 0]
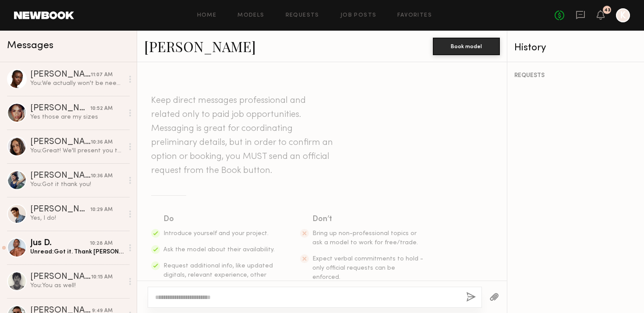
scroll to position [1030, 0]
